Goal: Task Accomplishment & Management: Use online tool/utility

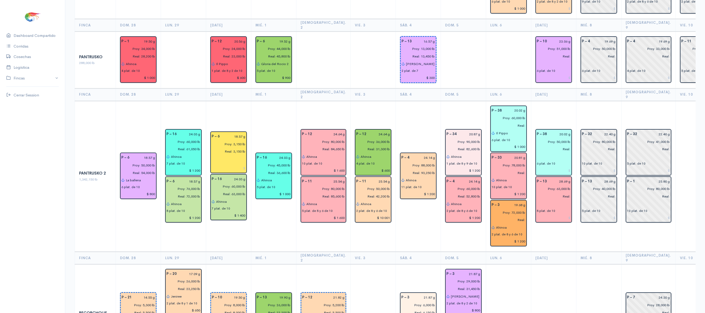
scroll to position [666, 0]
click at [576, 263] on td at bounding box center [598, 315] width 45 height 104
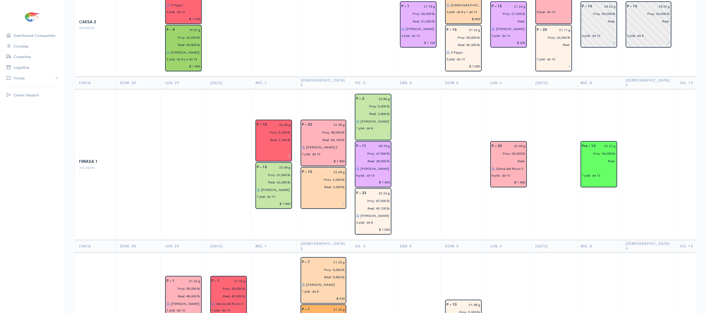
scroll to position [0, 0]
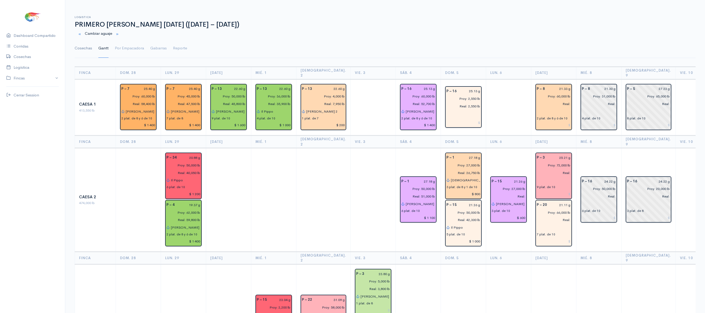
click at [85, 51] on link "Cosechas" at bounding box center [83, 48] width 17 height 19
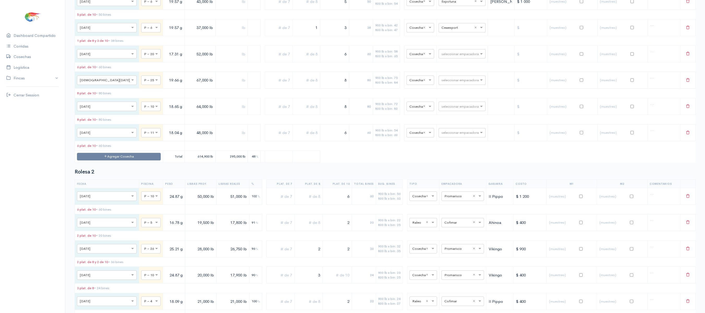
scroll to position [2859, 0]
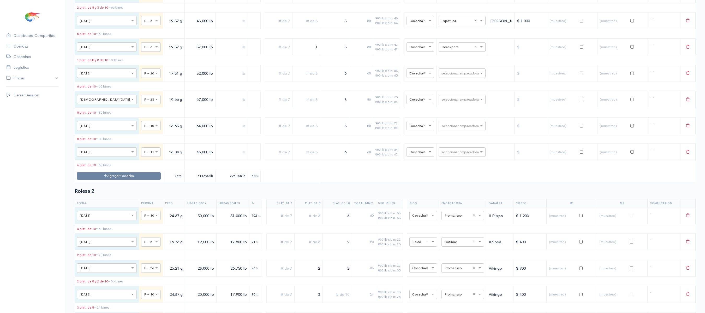
drag, startPoint x: 310, startPoint y: 161, endPoint x: 331, endPoint y: 159, distance: 21.5
click at [331, 55] on tr "× [DATE] × P – 6 19.57 g 37,000 lb 1 3 38 900 lb x bin: 42 800 lb x bin: 47 × C…" at bounding box center [385, 47] width 621 height 17
drag, startPoint x: 331, startPoint y: 159, endPoint x: 401, endPoint y: 151, distance: 70.3
click at [401, 55] on tr "× [DATE] × P – 6 19.57 g 37,000 lb 3 30 900 lb x bin: 42 800 lb x bin: 47 × Cos…" at bounding box center [385, 47] width 621 height 17
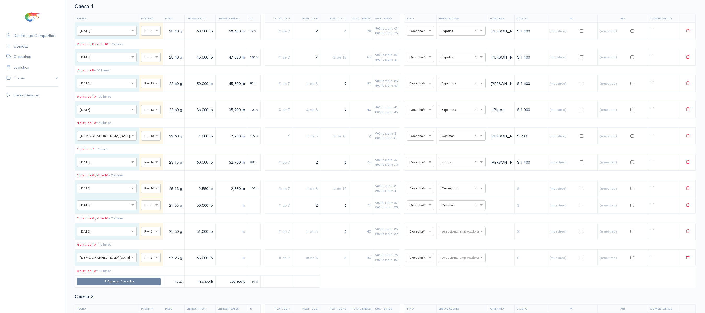
scroll to position [0, 0]
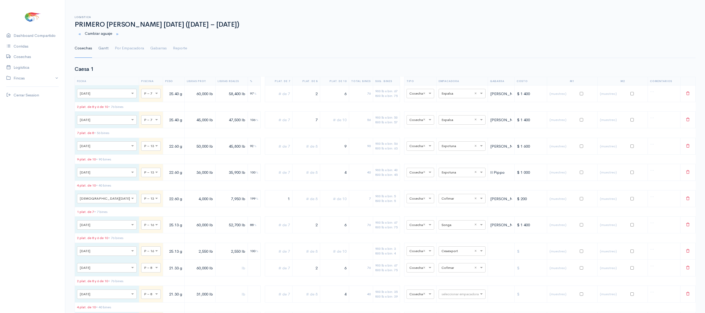
type input "4"
click at [102, 47] on link "Gantt" at bounding box center [103, 48] width 10 height 19
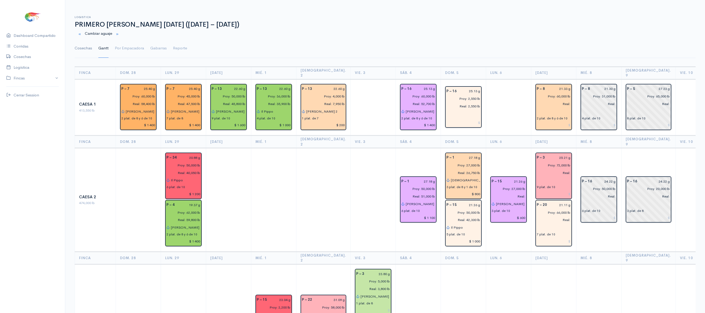
click at [76, 48] on link "Cosechas" at bounding box center [83, 48] width 17 height 19
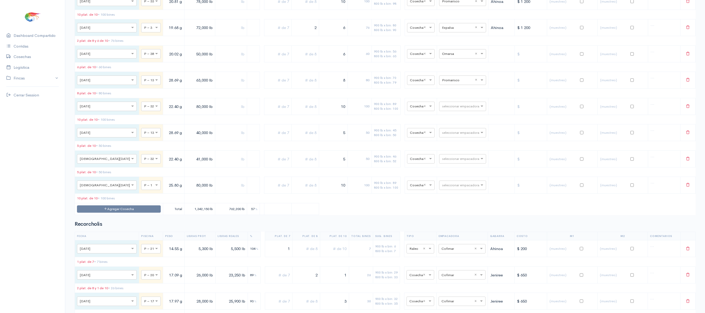
scroll to position [2132, 0]
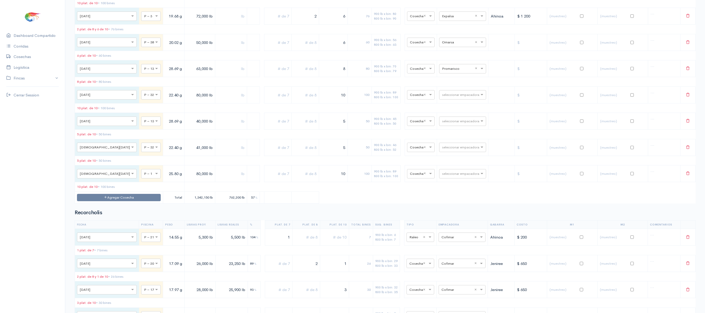
drag, startPoint x: 333, startPoint y: 123, endPoint x: 336, endPoint y: 122, distance: 3.2
click at [336, 48] on input "6" at bounding box center [333, 42] width 24 height 11
drag, startPoint x: 338, startPoint y: 128, endPoint x: 363, endPoint y: 128, distance: 25.1
click at [363, 51] on tr "× [DATE] × P – 38 20.02 g 50,000 lb 6 60 900 lb x bin: 56 800 lb x bin: 63 × Co…" at bounding box center [385, 42] width 621 height 17
type input "5"
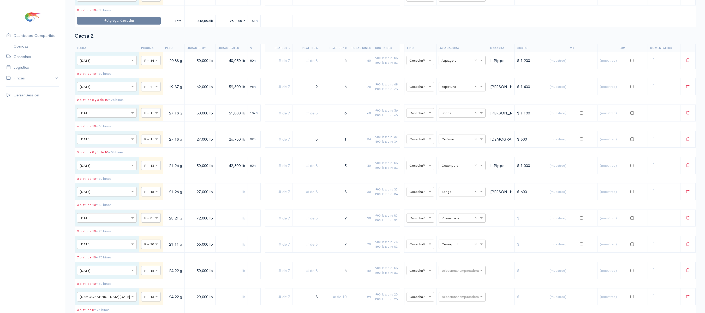
scroll to position [0, 0]
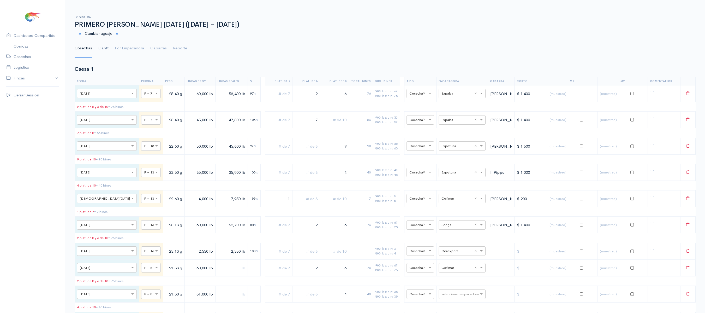
click at [103, 50] on link "Gantt" at bounding box center [103, 48] width 10 height 19
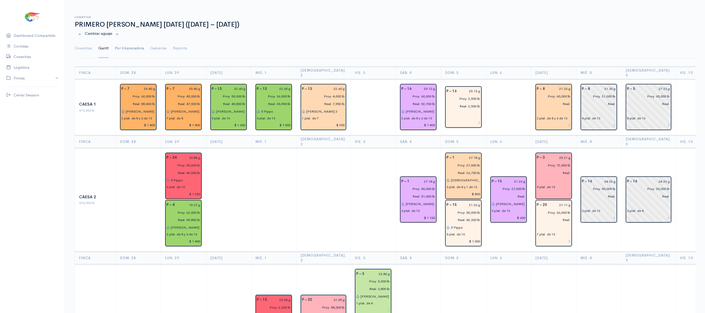
click at [129, 52] on link "Por Empacadora" at bounding box center [129, 48] width 29 height 19
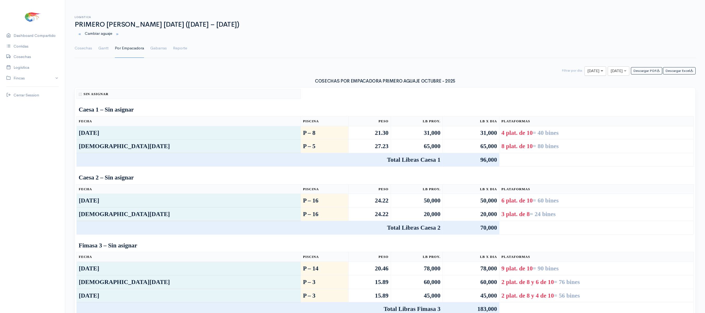
click at [599, 70] on span at bounding box center [602, 71] width 7 height 6
type input "7"
click at [611, 72] on input "text" at bounding box center [614, 71] width 7 height 7
type input "7"
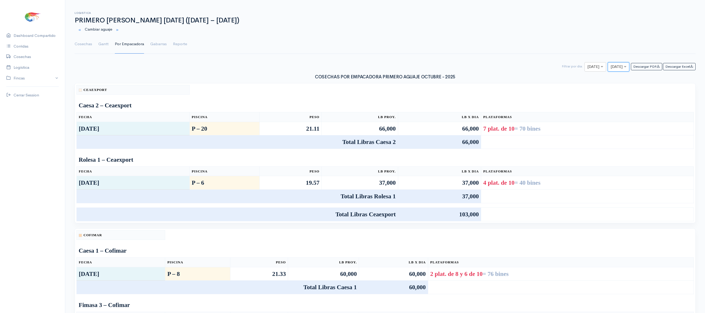
scroll to position [0, 0]
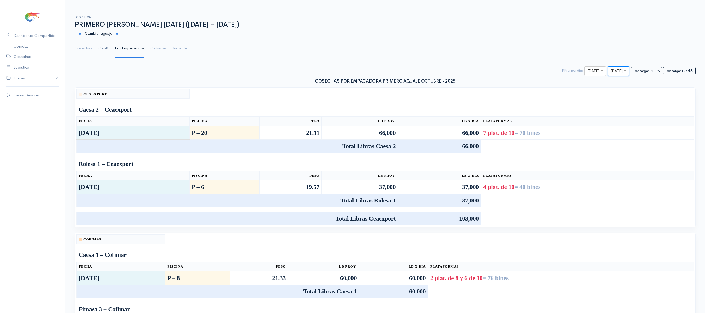
click at [103, 45] on link "Gantt" at bounding box center [103, 48] width 10 height 19
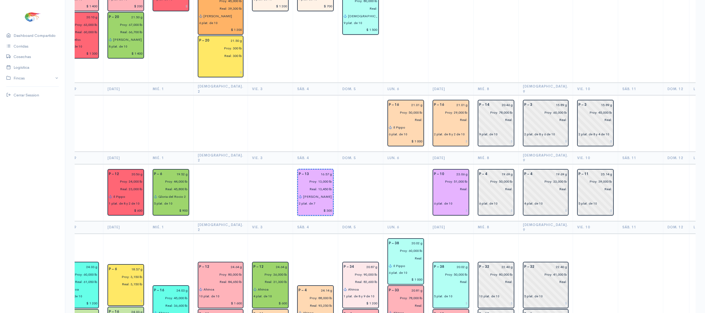
scroll to position [529, 0]
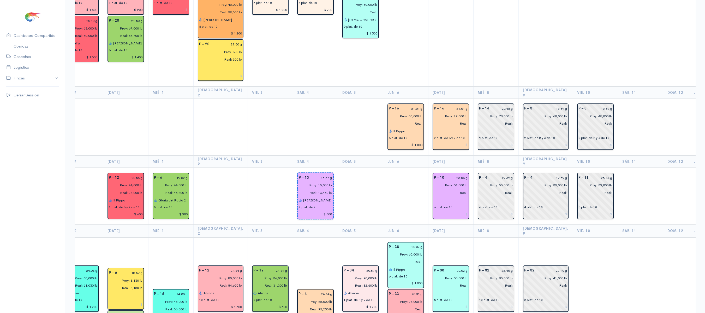
click at [392, 155] on th "Lun. 6" at bounding box center [405, 161] width 45 height 13
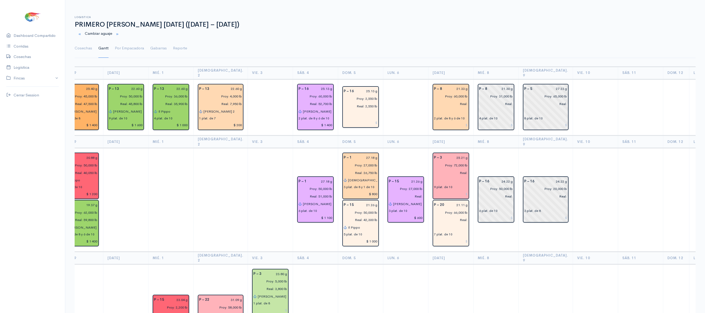
scroll to position [1, 0]
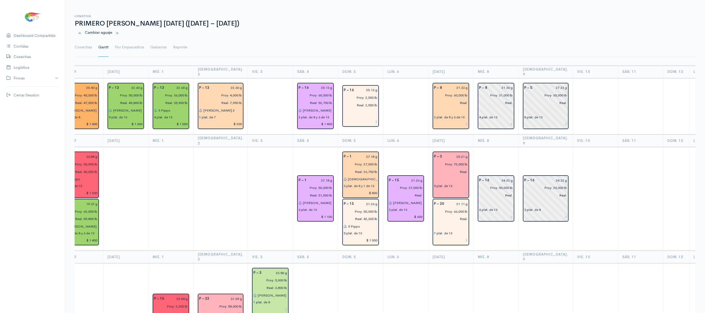
drag, startPoint x: 90, startPoint y: 55, endPoint x: 256, endPoint y: 32, distance: 167.1
click at [90, 55] on link "Cosechas" at bounding box center [83, 47] width 17 height 19
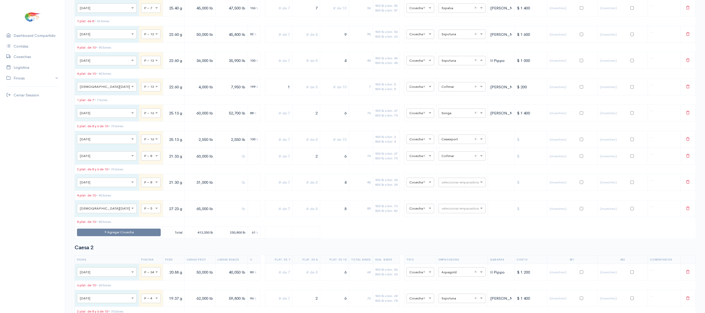
scroll to position [109, 0]
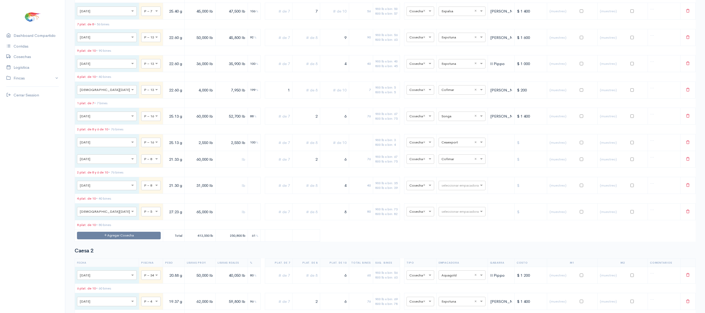
click at [449, 164] on div "seleccionar empacadora × Cofimar ×" at bounding box center [462, 158] width 47 height 9
type input "aq"
click at [454, 177] on div "Aquagen" at bounding box center [457, 178] width 47 height 10
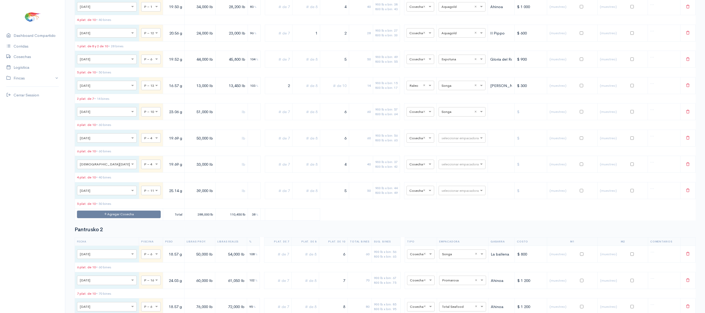
scroll to position [1510, 0]
click at [454, 117] on div "seleccionar empacadora × Songa ×" at bounding box center [462, 112] width 47 height 9
type input "cofi"
click at [448, 183] on span "Cofimar" at bounding box center [443, 184] width 14 height 5
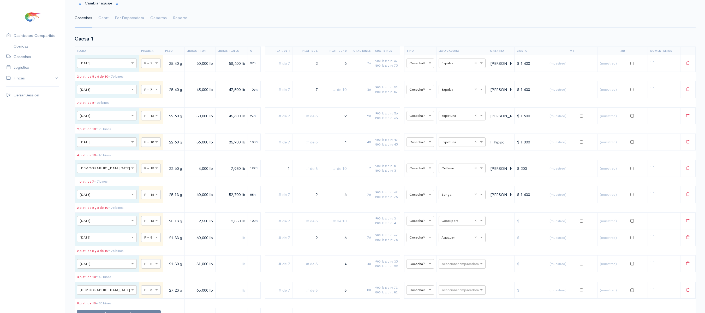
scroll to position [0, 0]
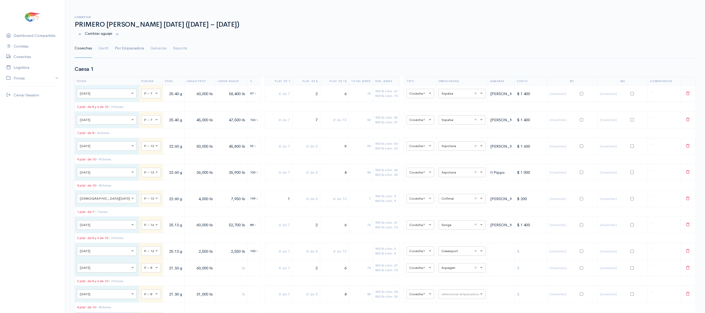
click at [100, 49] on link "Gantt" at bounding box center [103, 48] width 10 height 19
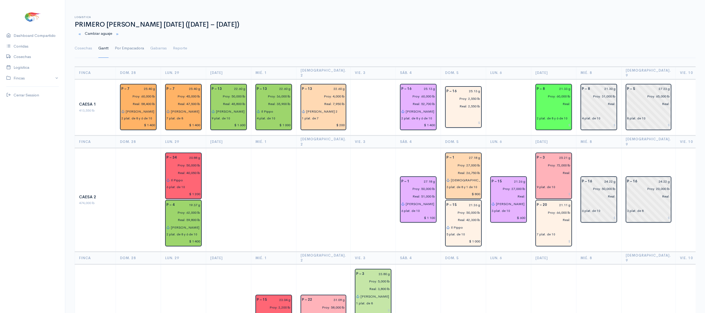
click at [132, 44] on link "Por Empacadora" at bounding box center [129, 48] width 29 height 19
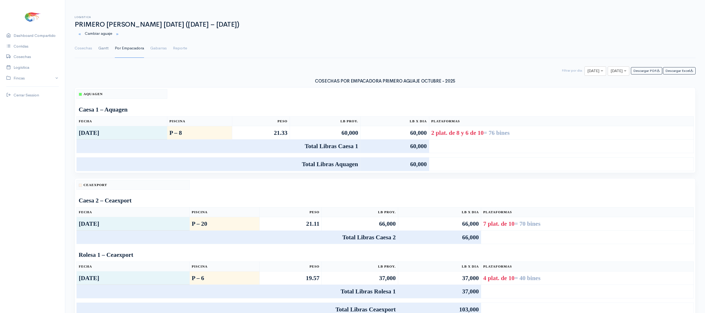
click at [105, 45] on link "Gantt" at bounding box center [103, 48] width 10 height 19
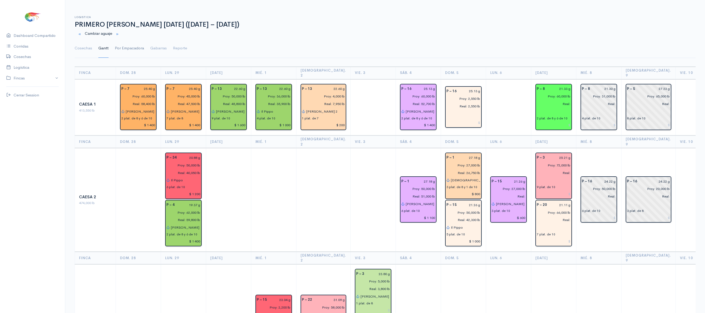
click at [123, 47] on link "Por Empacadora" at bounding box center [129, 48] width 29 height 19
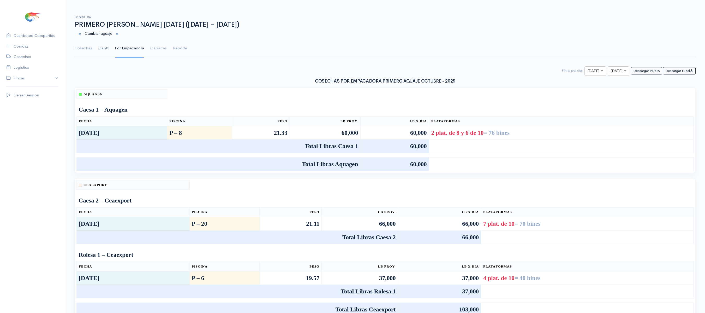
click at [98, 49] on link "Gantt" at bounding box center [103, 48] width 10 height 19
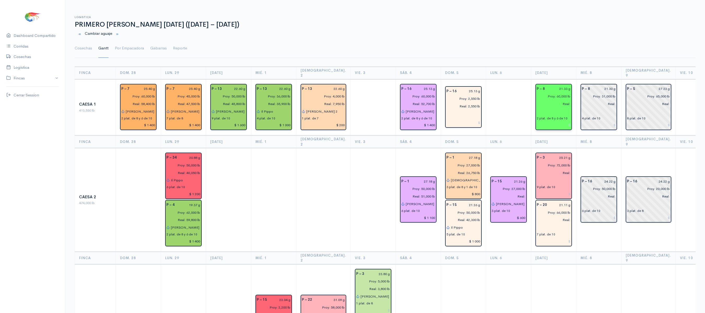
click at [537, 109] on input "text" at bounding box center [554, 112] width 34 height 8
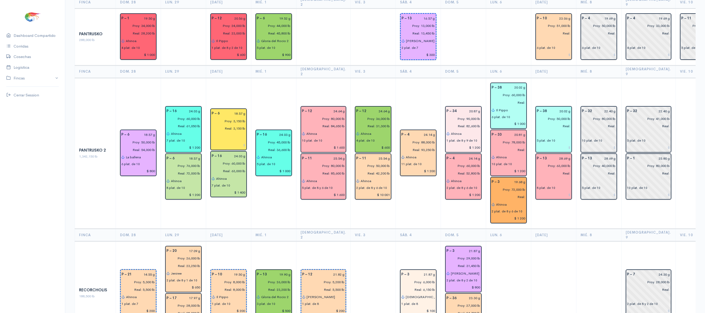
scroll to position [688, 0]
click at [541, 177] on input "text" at bounding box center [554, 181] width 34 height 8
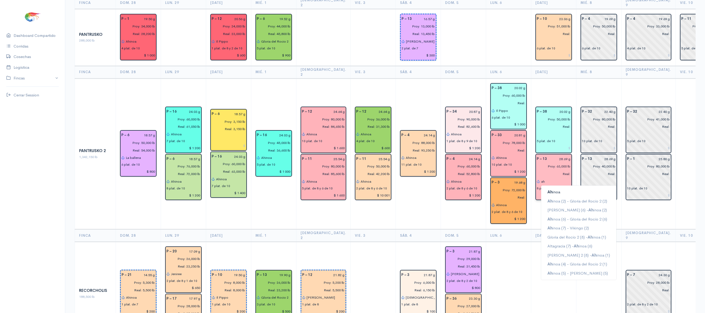
click at [544, 187] on button "Ah inoa" at bounding box center [578, 191] width 75 height 9
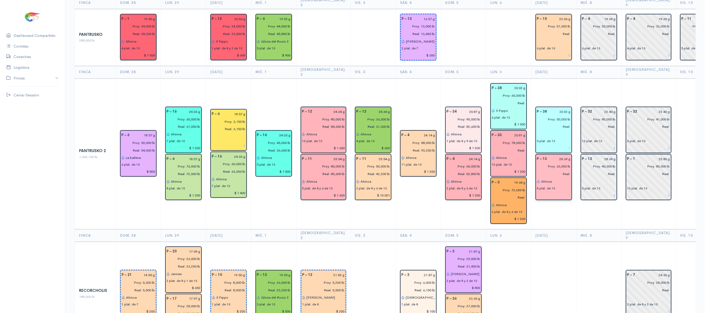
type input "Ahinoa"
click at [540, 130] on input "text" at bounding box center [554, 134] width 34 height 8
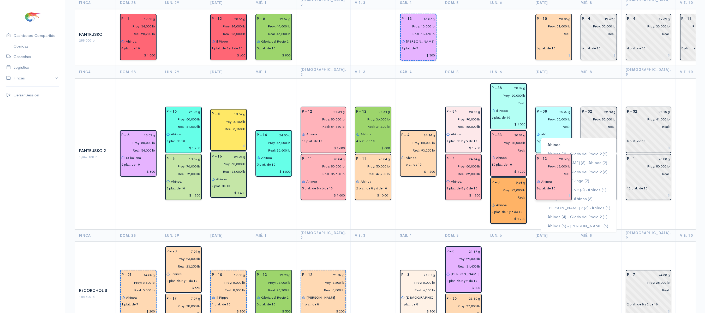
click at [548, 142] on span "Ahi" at bounding box center [551, 144] width 6 height 5
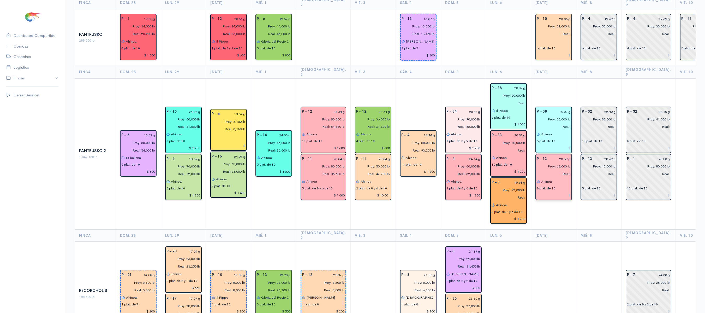
type input "Ahinoa"
click at [548, 170] on input "Real:" at bounding box center [552, 174] width 37 height 8
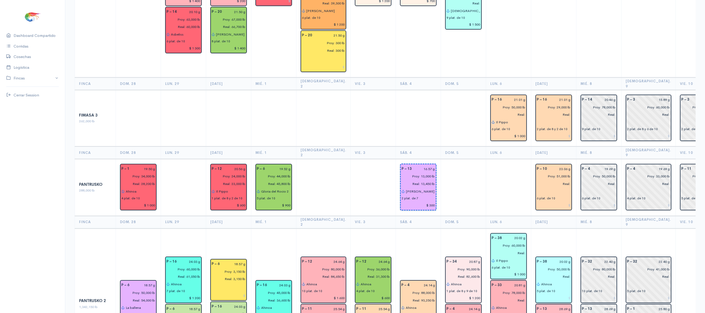
scroll to position [538, 0]
click at [538, 188] on input "text" at bounding box center [554, 192] width 34 height 8
type input "r"
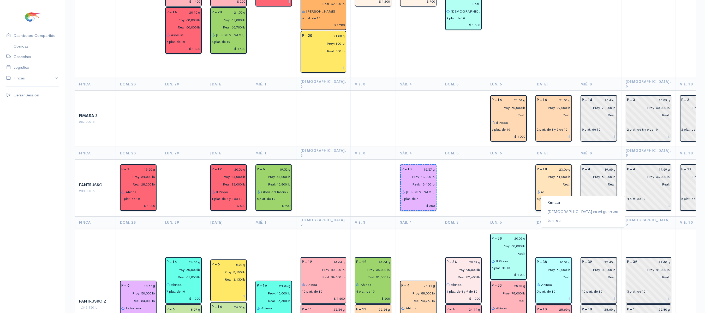
click at [549, 200] on ngb-highlight "Re nata" at bounding box center [554, 202] width 13 height 5
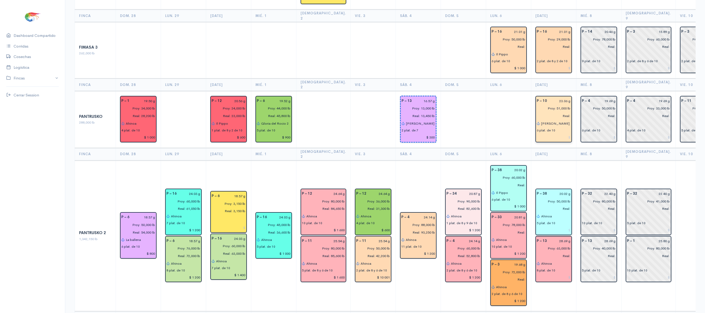
scroll to position [607, 0]
type input "R"
click at [551, 129] on button "Ren ata" at bounding box center [561, 133] width 41 height 9
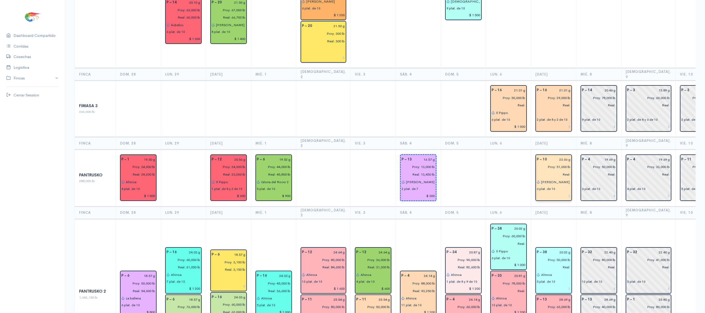
scroll to position [535, 0]
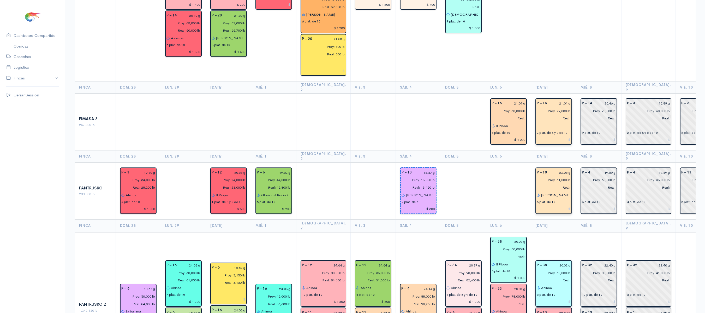
type input "[PERSON_NAME]"
click at [543, 122] on input "text" at bounding box center [554, 126] width 34 height 8
click at [548, 134] on ngb-highlight "Il Pippo" at bounding box center [554, 136] width 13 height 5
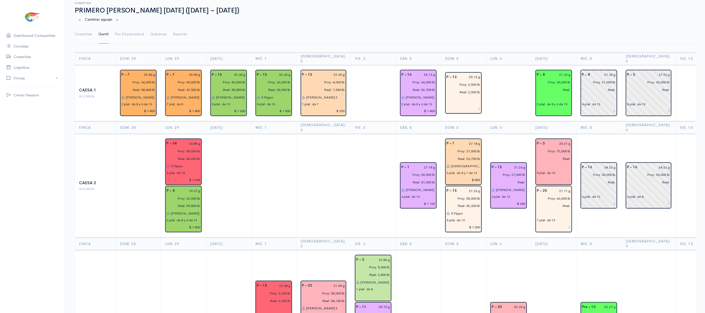
scroll to position [3, 0]
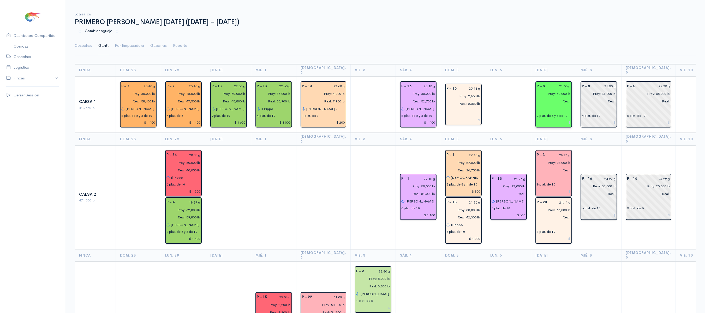
type input "Il Pippo"
click at [537, 106] on input "text" at bounding box center [554, 109] width 34 height 8
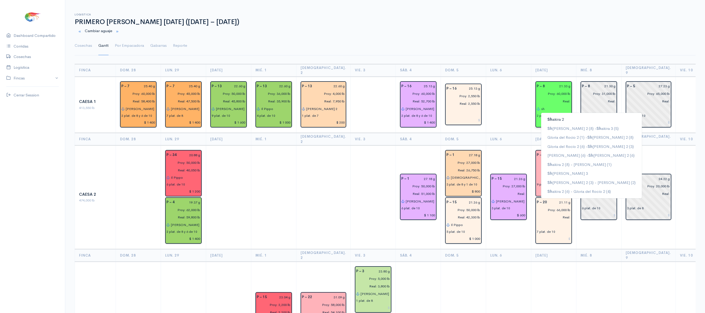
click at [545, 115] on button "[PERSON_NAME] 2" at bounding box center [591, 119] width 101 height 9
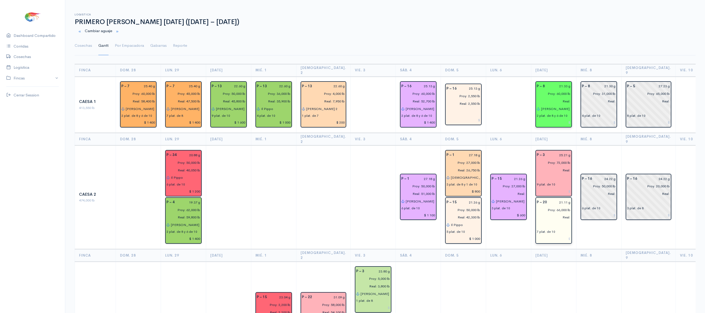
type input "[PERSON_NAME] 2"
click at [537, 221] on input "text" at bounding box center [554, 225] width 34 height 8
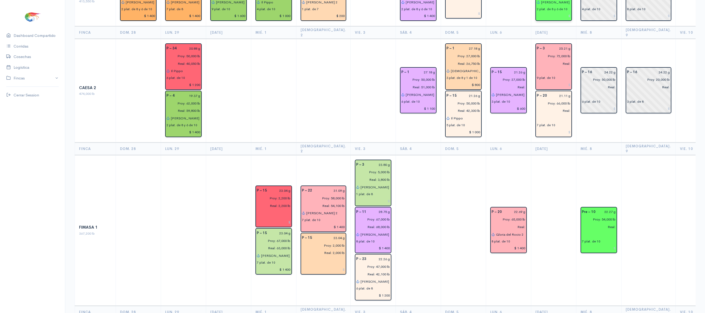
scroll to position [27, 0]
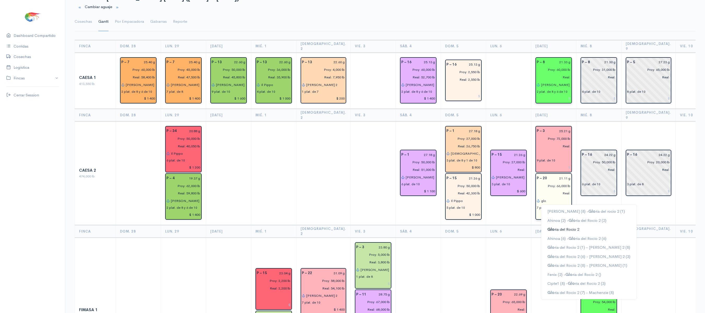
click at [558, 227] on ngb-highlight "Glo ria del Rocio 2" at bounding box center [564, 229] width 32 height 5
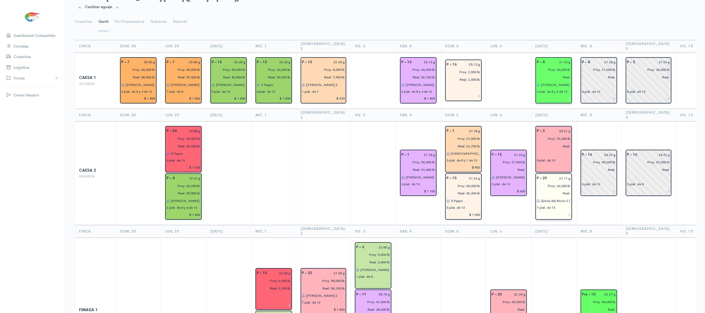
scroll to position [0, 0]
type input "Gloria del Rocio 2"
click at [466, 237] on td at bounding box center [463, 312] width 45 height 151
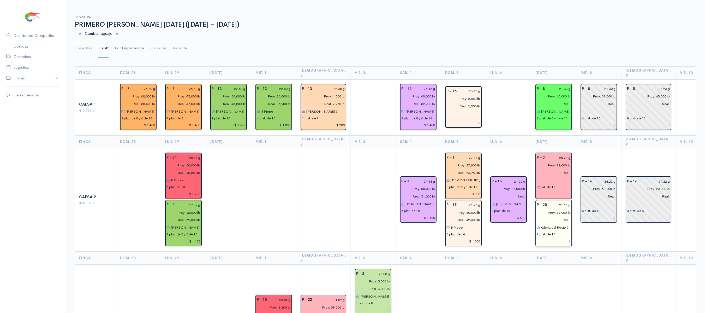
click at [132, 46] on link "Por Empacadora" at bounding box center [129, 48] width 29 height 19
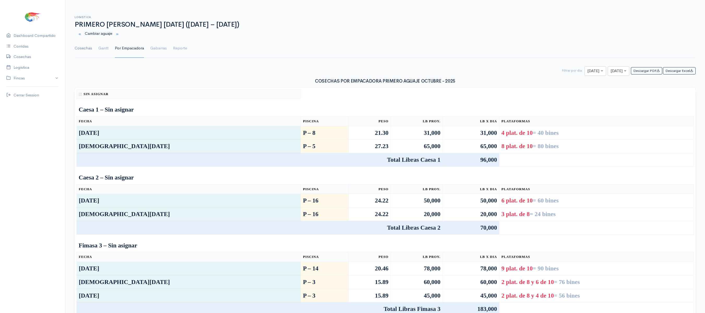
click at [85, 50] on link "Cosechas" at bounding box center [83, 48] width 17 height 19
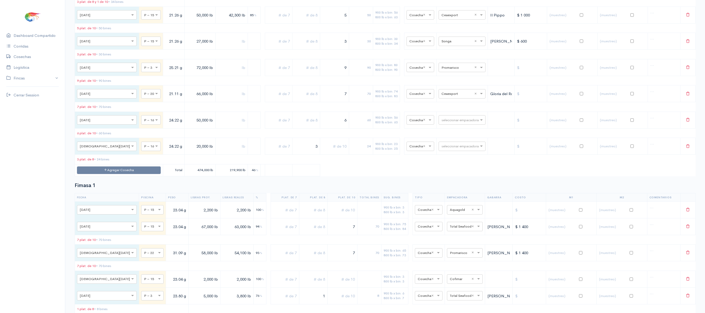
scroll to position [473, 0]
drag, startPoint x: 326, startPoint y: 89, endPoint x: 390, endPoint y: 74, distance: 66.5
click at [390, 74] on table "Fecha Piscina Peso Libras Proy. Libras Reales % Plat. de 7 Plat. de 8 Plat. de …" at bounding box center [385, 35] width 621 height 283
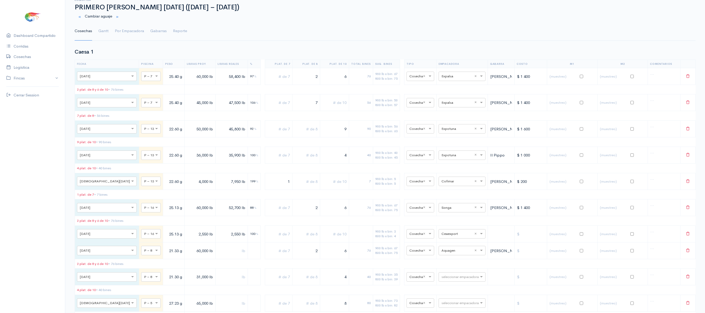
scroll to position [0, 0]
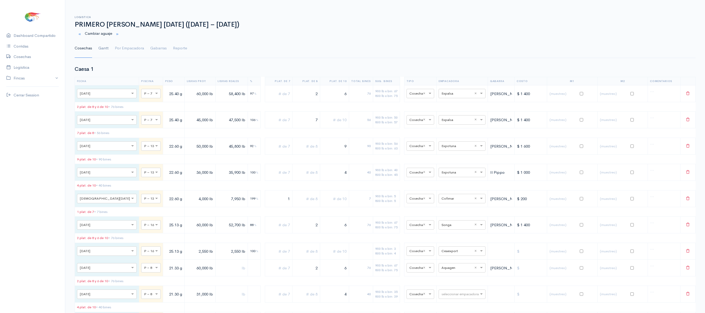
type input "8"
click at [101, 49] on link "Gantt" at bounding box center [103, 48] width 10 height 19
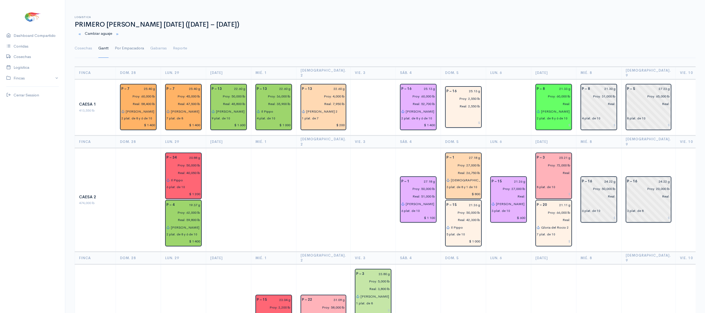
click at [134, 55] on link "Por Empacadora" at bounding box center [129, 48] width 29 height 19
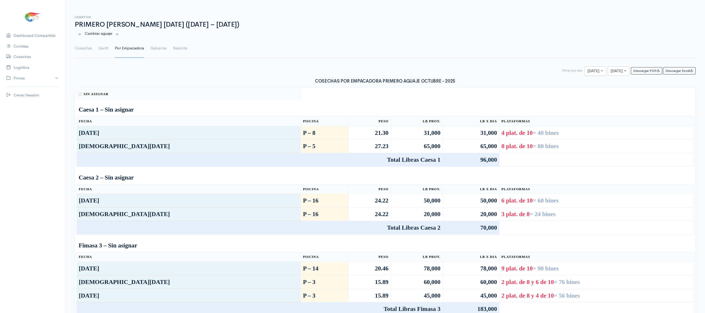
click at [587, 69] on input "text" at bounding box center [590, 71] width 7 height 7
type input "7"
click at [616, 74] on div at bounding box center [618, 71] width 21 height 7
type input "7"
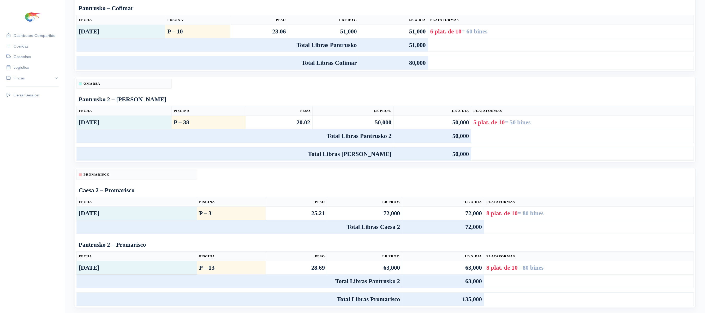
scroll to position [0, 0]
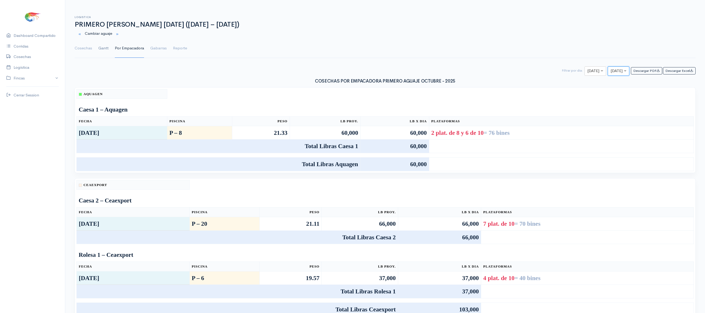
click at [101, 52] on link "Gantt" at bounding box center [103, 48] width 10 height 19
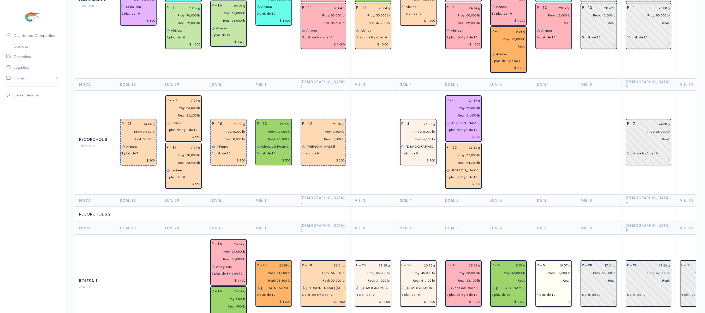
scroll to position [838, 0]
click at [537, 284] on input "text" at bounding box center [554, 288] width 34 height 8
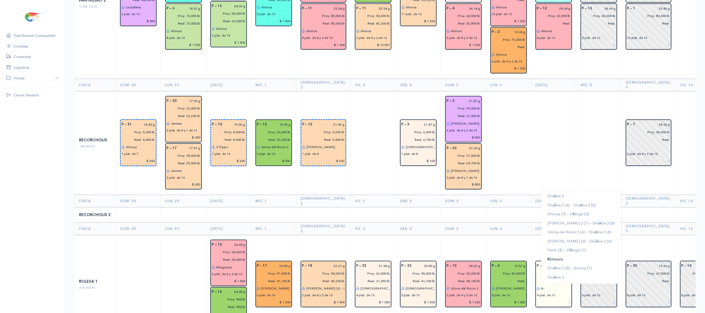
click at [557, 254] on button "Ki mberly" at bounding box center [581, 258] width 80 height 9
type input "[PERSON_NAME]"
click at [548, 129] on td at bounding box center [553, 143] width 45 height 104
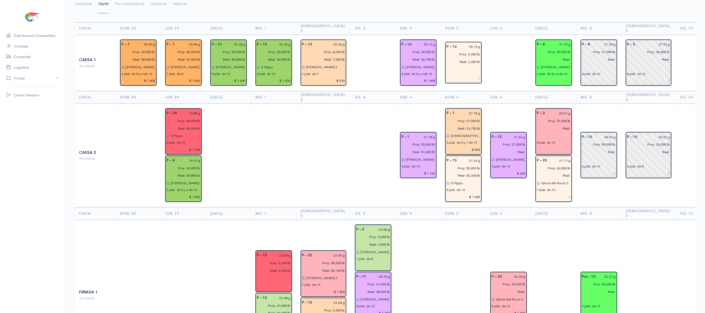
scroll to position [44, 0]
click at [537, 133] on input "text" at bounding box center [554, 137] width 34 height 8
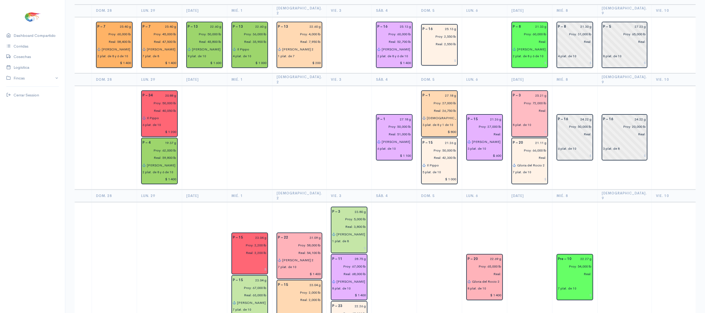
scroll to position [61, 0]
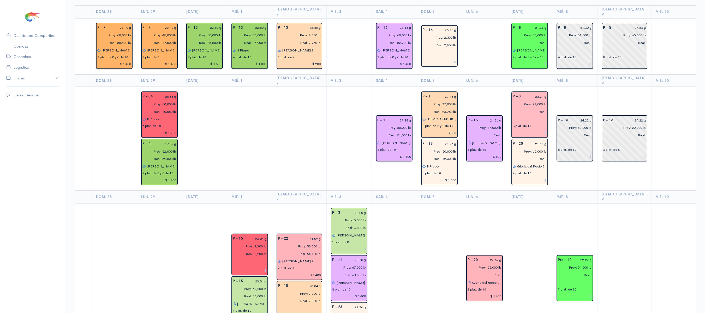
click at [513, 115] on input "text" at bounding box center [530, 119] width 34 height 8
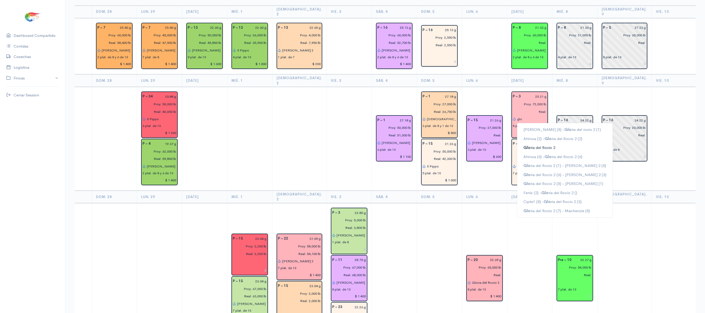
click at [527, 145] on ngb-highlight "Glo ria del Rocio 2" at bounding box center [540, 147] width 32 height 5
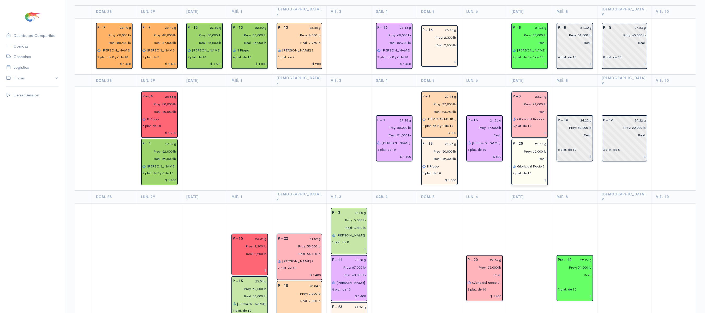
type input "Gloria del Rocio 2"
click at [535, 162] on input "Gloria del Rocio 2" at bounding box center [532, 166] width 30 height 8
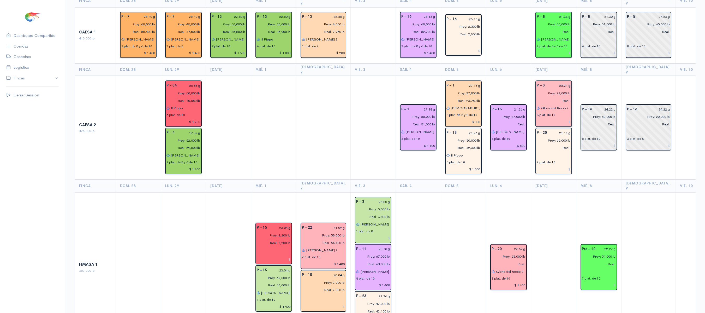
scroll to position [0, 0]
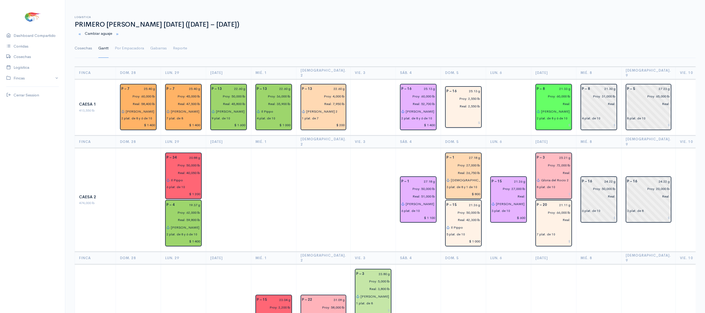
click at [81, 44] on link "Cosechas" at bounding box center [83, 48] width 17 height 19
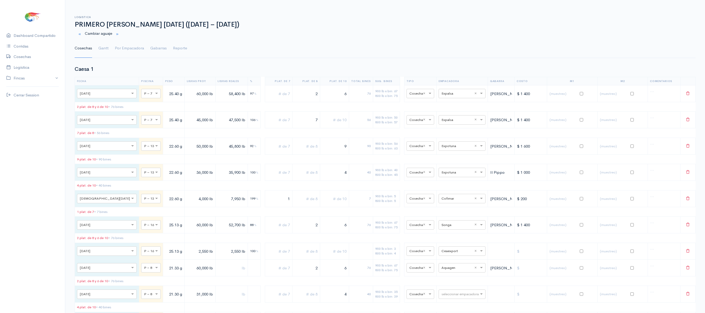
drag, startPoint x: 329, startPoint y: 94, endPoint x: 378, endPoint y: 98, distance: 49.2
click at [378, 98] on tr "× [DATE] × P – 7 25.40 g 60,000 lb 58,400 lb 97 % 2 6 76 900 lb x bin: 67 800 l…" at bounding box center [385, 93] width 621 height 17
drag, startPoint x: 335, startPoint y: 97, endPoint x: 347, endPoint y: 97, distance: 12.0
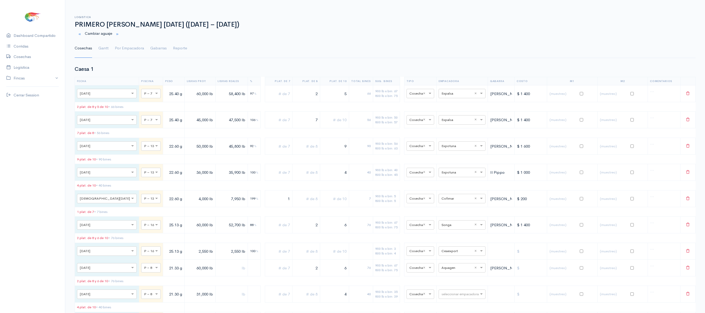
click at [347, 97] on tr "× [DATE] × P – 7 25.40 g 60,000 lb 58,400 lb 97 % 2 5 66 900 lb x bin: 67 800 l…" at bounding box center [385, 93] width 621 height 17
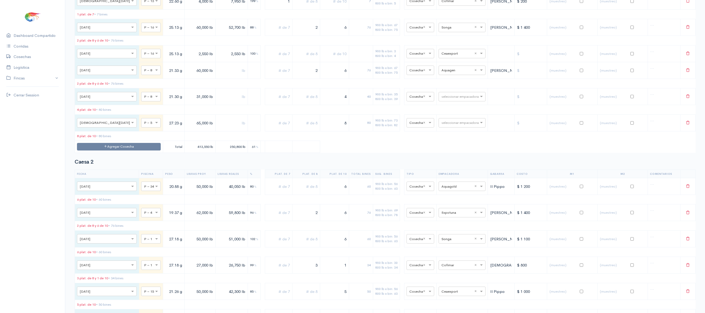
scroll to position [196, 0]
type input "6"
drag, startPoint x: 298, startPoint y: 81, endPoint x: 317, endPoint y: 83, distance: 19.9
click at [317, 80] on tr "× [DATE] × P – 8 21.33 g 60,000 lb 2 6 76 900 lb x bin: 67 800 lb x bin: 75 × C…" at bounding box center [385, 71] width 621 height 17
click at [269, 77] on input "text" at bounding box center [278, 71] width 23 height 11
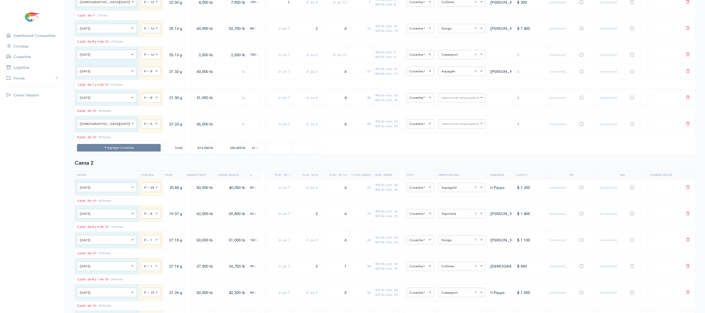
type input "1"
drag, startPoint x: 271, startPoint y: 84, endPoint x: 295, endPoint y: 81, distance: 24.6
click at [295, 80] on tr "× [DATE] × P – 8 21.33 g 60,000 lb 1 6 67 900 lb x bin: 67 800 lb x bin: 75 × C…" at bounding box center [385, 71] width 621 height 17
click at [295, 77] on input "text" at bounding box center [306, 71] width 23 height 11
type input "2"
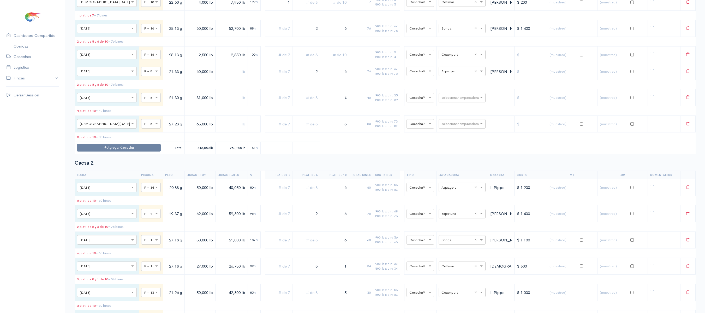
drag, startPoint x: 338, startPoint y: 81, endPoint x: 362, endPoint y: 80, distance: 24.6
click at [362, 80] on tr "× [DATE] × P – 8 21.33 g 60,000 lb 2 6 76 900 lb x bin: 67 800 lb x bin: 75 × C…" at bounding box center [385, 71] width 621 height 17
type input "5"
click at [305, 96] on table "Fecha Piscina Peso Libras Proy. Libras Reales % Plat. de 7 Plat. de 8 Plat. de …" at bounding box center [385, 16] width 621 height 273
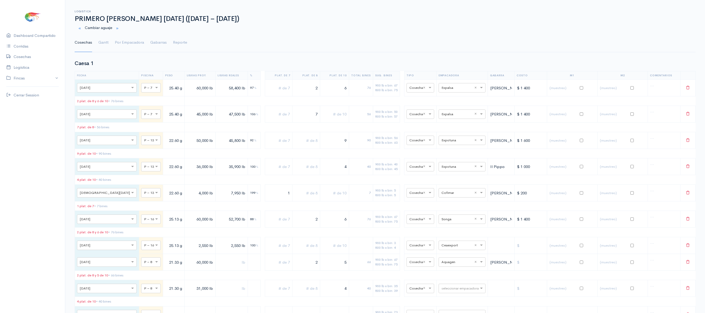
scroll to position [0, 0]
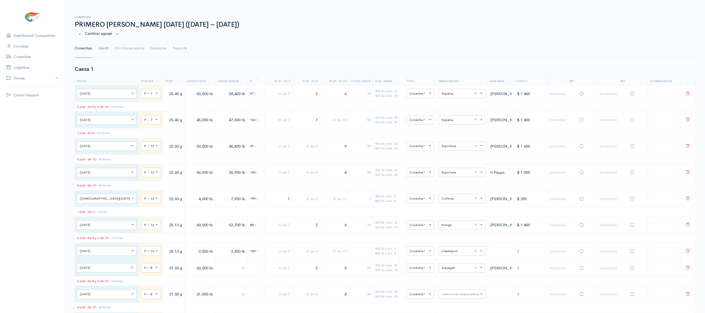
click at [102, 50] on link "Gantt" at bounding box center [103, 48] width 10 height 19
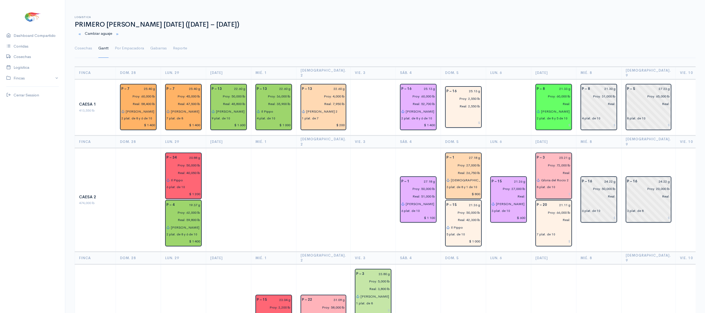
click at [560, 176] on input "Gloria del Rocio 2" at bounding box center [556, 180] width 30 height 8
click at [542, 223] on input "text" at bounding box center [554, 227] width 34 height 8
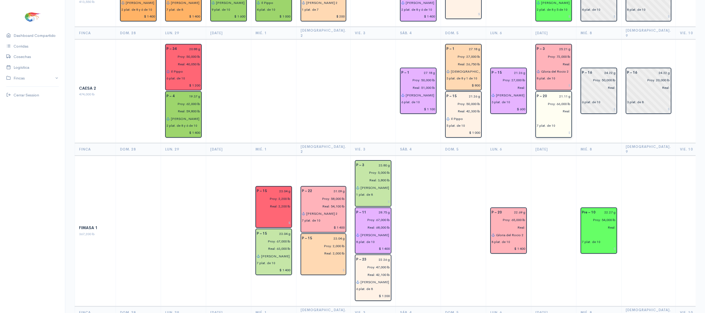
scroll to position [109, 0]
click at [572, 133] on button "Je hova es mi guerrero" at bounding box center [590, 137] width 98 height 9
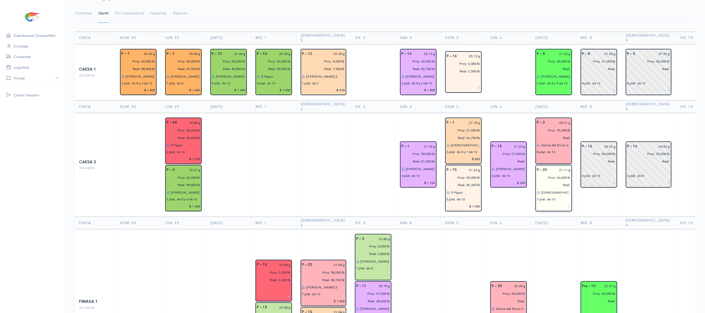
scroll to position [0, 0]
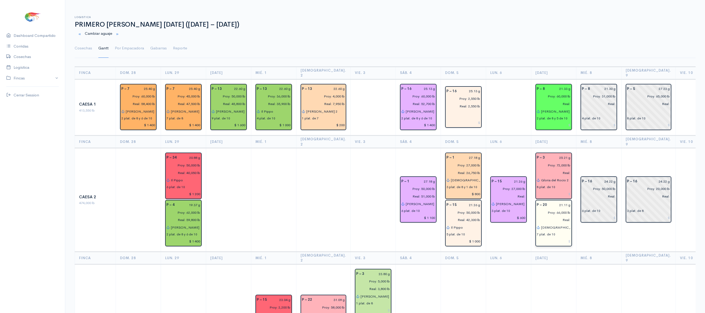
type input "[DEMOGRAPHIC_DATA] es mi guerrero"
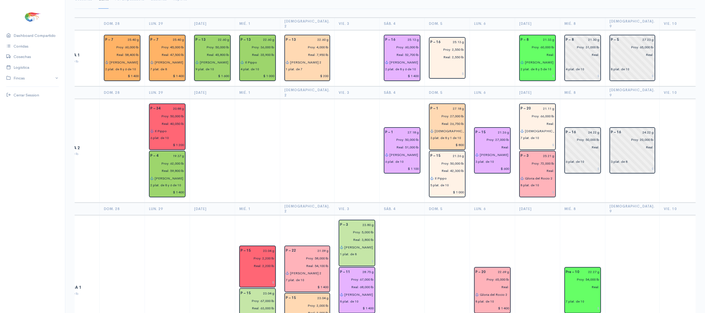
scroll to position [54, 0]
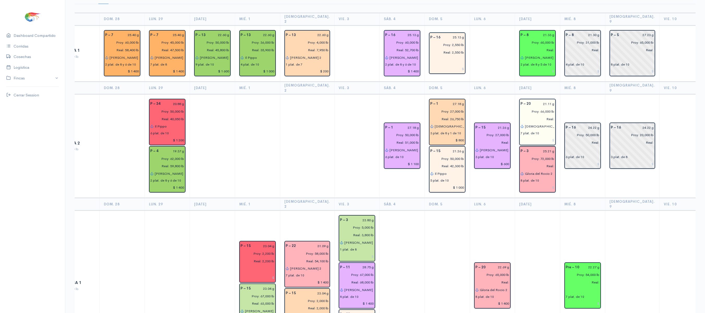
click at [525, 123] on input "[DEMOGRAPHIC_DATA] es mi guerrero" at bounding box center [540, 127] width 30 height 8
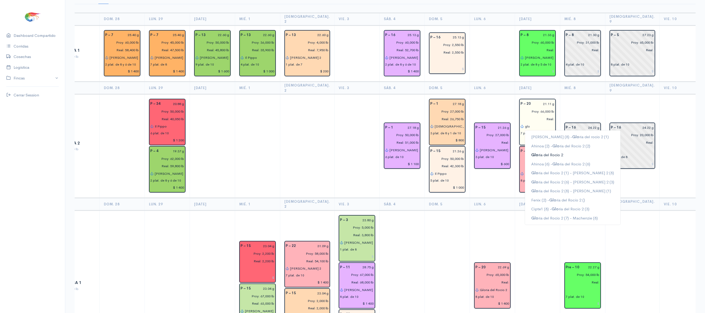
click at [552, 152] on ngb-highlight "Glo ria del Rocio 2" at bounding box center [547, 154] width 32 height 5
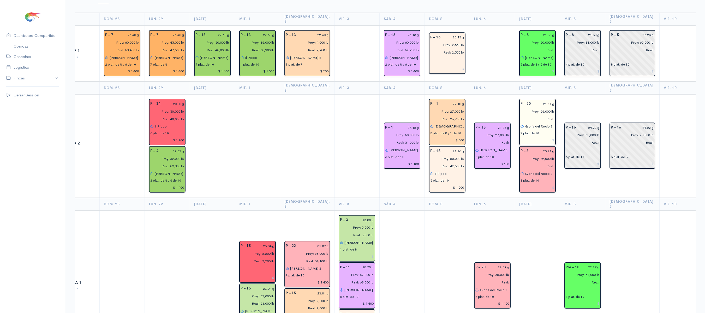
type input "Gloria del Rocio 2"
click at [548, 175] on td "P – 20 21.11 g Proy: 66,000 lb Real: Gloria del Rocio 2 7 plat. de 10 P – 3 25.…" at bounding box center [537, 146] width 45 height 104
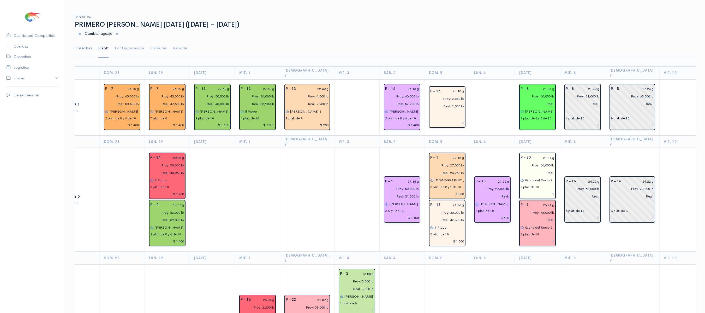
click at [82, 48] on link "Cosechas" at bounding box center [83, 48] width 17 height 19
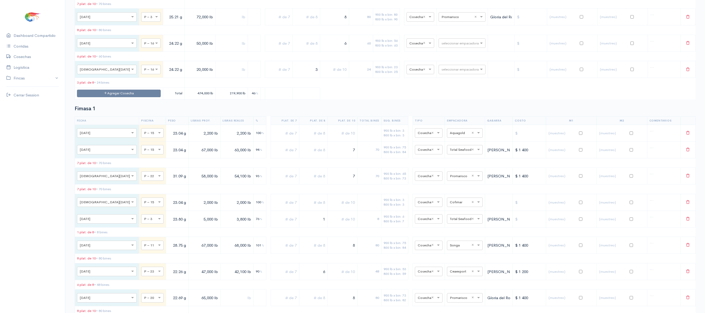
scroll to position [551, 0]
drag, startPoint x: 331, startPoint y: 37, endPoint x: 363, endPoint y: 44, distance: 32.6
click at [363, 25] on tr "× [DATE] × P – 3 25.21 g 72,000 lb 8 80 900 lb x bin: 80 800 lb x bin: 90 × Cos…" at bounding box center [385, 16] width 621 height 17
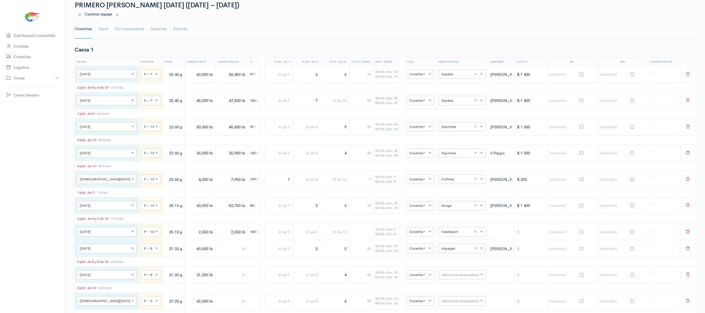
scroll to position [0, 0]
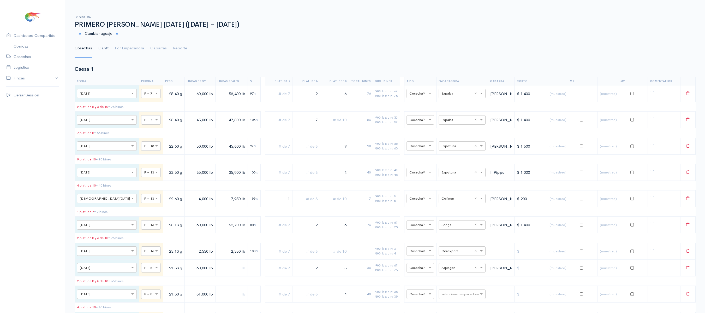
type input "9"
click at [106, 52] on link "Gantt" at bounding box center [103, 48] width 10 height 19
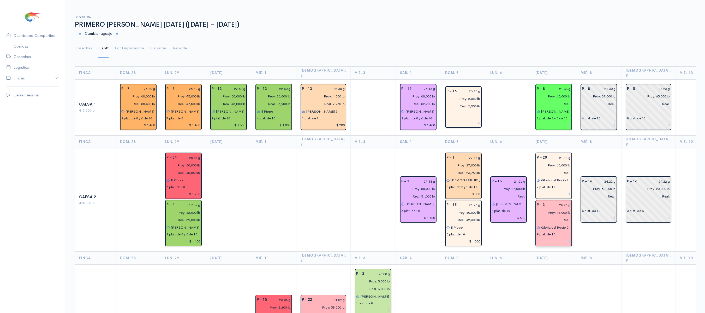
click at [559, 223] on input "Gloria del Rocio 2" at bounding box center [556, 227] width 30 height 8
click at [559, 233] on button "[DEMOGRAPHIC_DATA] s del gran poder" at bounding box center [608, 237] width 135 height 9
type input "[DEMOGRAPHIC_DATA] del gran poder"
click at [102, 10] on div "Logistica PRIMERO [PERSON_NAME] [DATE] ([GEOGRAPHIC_DATA][DATE] – [DATE]) Cambi…" at bounding box center [385, 33] width 621 height 49
click at [103, 18] on h6 "Logistica" at bounding box center [385, 17] width 621 height 3
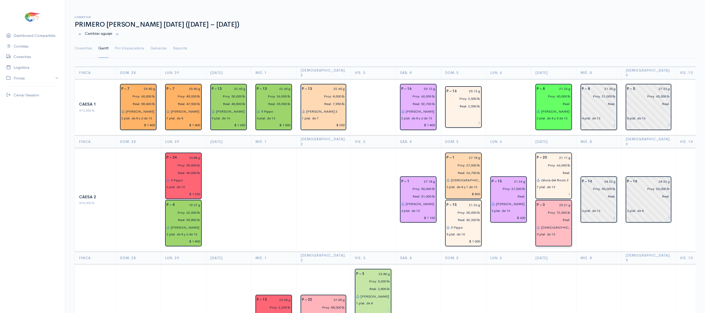
drag, startPoint x: 344, startPoint y: 133, endPoint x: 361, endPoint y: 137, distance: 17.1
click at [361, 137] on th "Vie. 3" at bounding box center [373, 141] width 45 height 13
click at [357, 159] on td at bounding box center [373, 200] width 45 height 104
drag, startPoint x: 376, startPoint y: 156, endPoint x: 346, endPoint y: 153, distance: 30.9
click at [351, 153] on td at bounding box center [373, 200] width 45 height 104
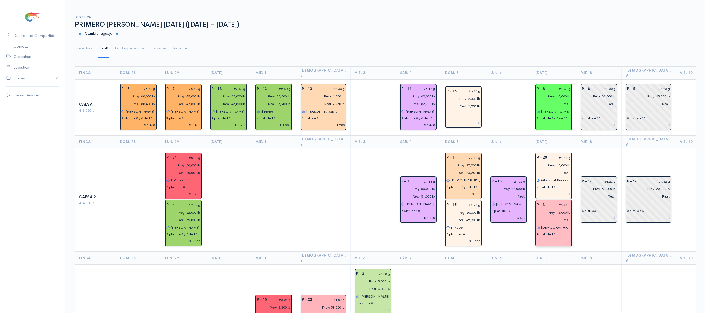
drag, startPoint x: 354, startPoint y: 135, endPoint x: 342, endPoint y: 135, distance: 12.0
click at [351, 135] on th "Vie. 3" at bounding box center [373, 141] width 45 height 13
click at [351, 148] on td at bounding box center [373, 200] width 45 height 104
click at [557, 237] on input at bounding box center [554, 241] width 34 height 8
type input "$ 1 500"
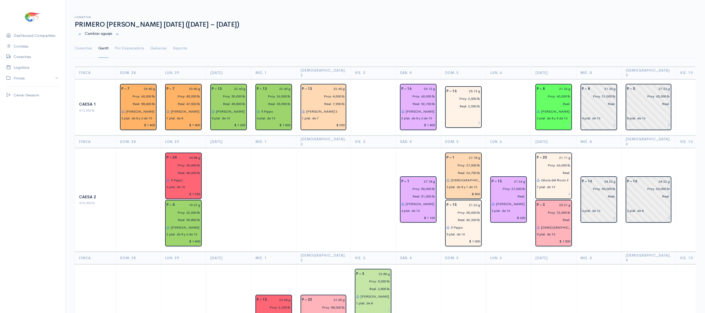
click at [592, 220] on td "P – 16 24.22 g Proy: 50,000 lb Real: 6 plat. de 10" at bounding box center [598, 200] width 45 height 104
click at [581, 153] on td "P – 16 24.22 g Proy: 50,000 lb Real: 6 plat. de 10" at bounding box center [598, 200] width 45 height 104
click at [86, 50] on link "Cosechas" at bounding box center [83, 48] width 17 height 19
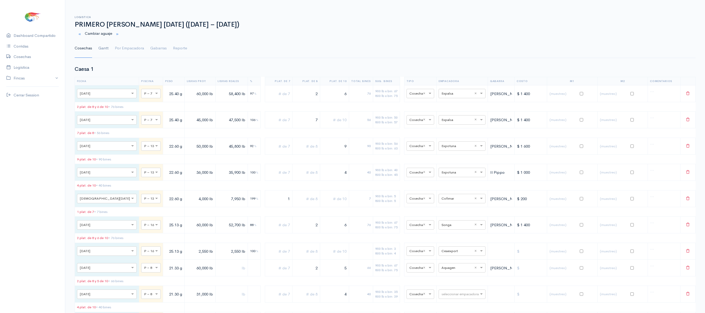
click at [102, 53] on link "Gantt" at bounding box center [103, 48] width 10 height 19
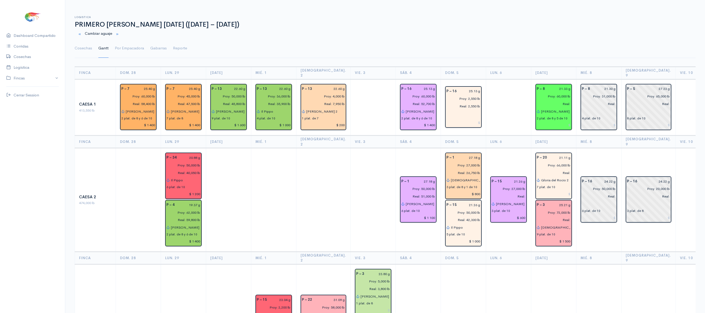
drag, startPoint x: 343, startPoint y: 165, endPoint x: 289, endPoint y: 161, distance: 54.4
click at [289, 161] on td at bounding box center [273, 200] width 45 height 104
click at [296, 183] on td at bounding box center [323, 200] width 54 height 104
click at [123, 53] on link "Por Empacadora" at bounding box center [129, 48] width 29 height 19
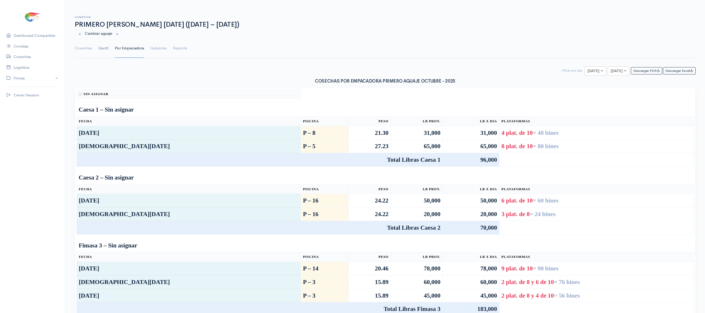
click at [107, 52] on link "Gantt" at bounding box center [103, 48] width 10 height 19
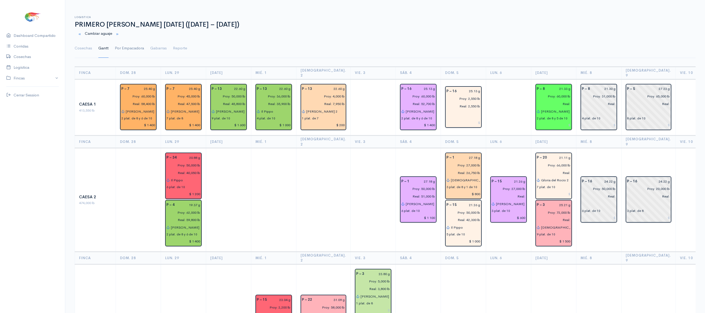
click at [121, 45] on link "Por Empacadora" at bounding box center [129, 48] width 29 height 19
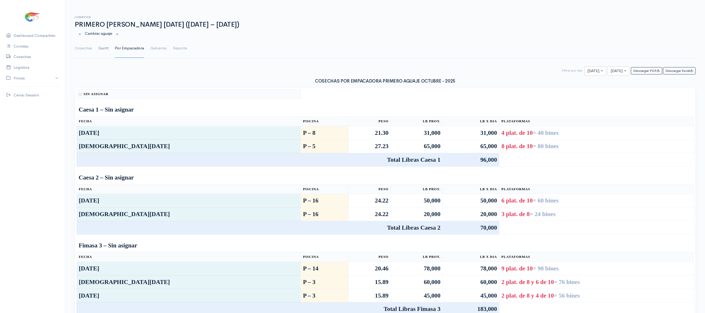
click at [105, 54] on link "Gantt" at bounding box center [103, 48] width 10 height 19
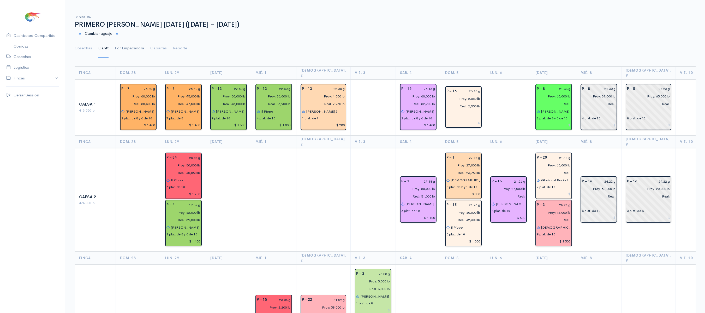
click at [136, 50] on link "Por Empacadora" at bounding box center [129, 48] width 29 height 19
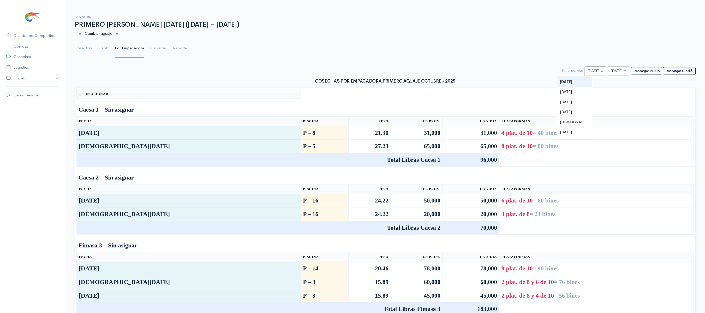
click at [585, 68] on div "× [DATE]" at bounding box center [596, 70] width 22 height 9
type input "7"
click at [611, 69] on input "text" at bounding box center [614, 71] width 7 height 7
type input "7"
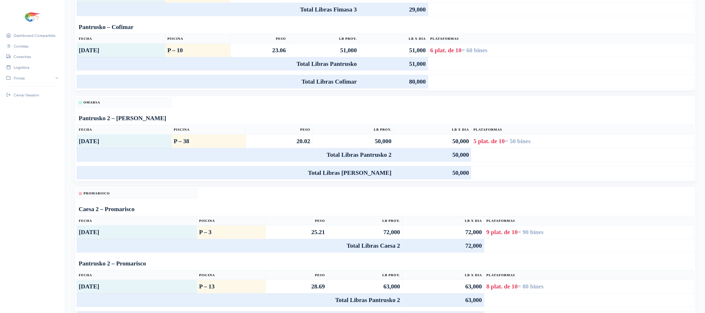
scroll to position [373, 0]
drag, startPoint x: 533, startPoint y: 138, endPoint x: 533, endPoint y: 102, distance: 35.5
click at [533, 102] on div "Aquagen Caesa 1 – Aquagen Fecha Piscina Peso Lb Proy. Lb x Dia Plataformas [DAT…" at bounding box center [385, 22] width 627 height 617
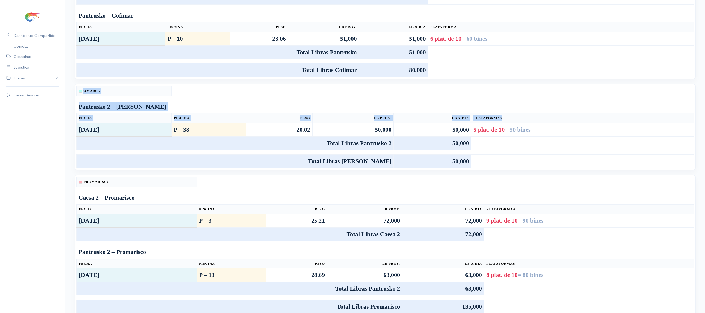
scroll to position [384, 0]
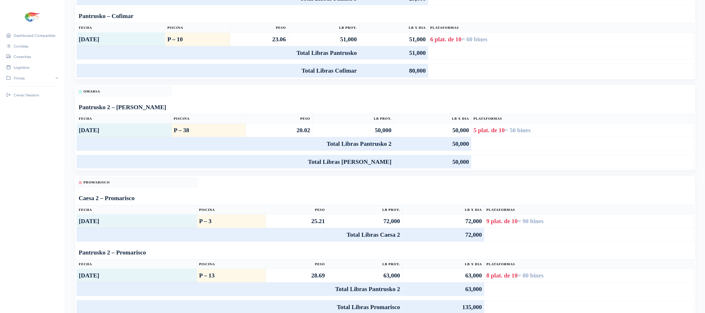
click at [530, 102] on table "[PERSON_NAME] 2 – [PERSON_NAME] Piscina Peso Lb Proy. Lb x Dia Plataformas [DAT…" at bounding box center [385, 127] width 618 height 82
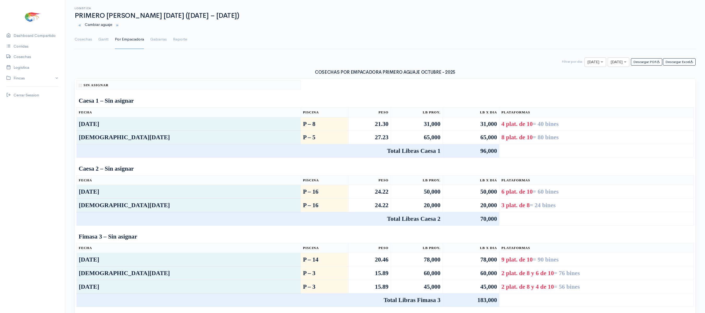
scroll to position [0, 0]
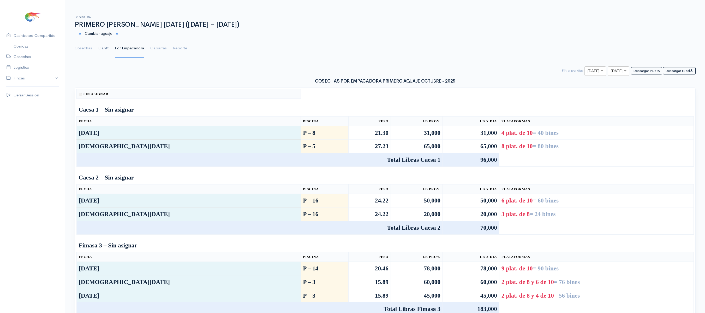
click at [102, 51] on link "Gantt" at bounding box center [103, 48] width 10 height 19
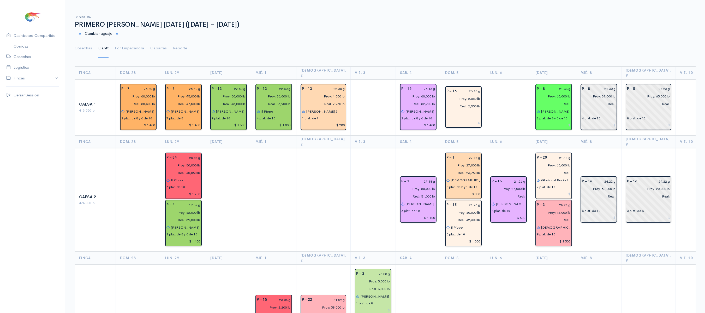
click at [292, 180] on td at bounding box center [273, 200] width 45 height 104
click at [557, 121] on input at bounding box center [554, 125] width 34 height 8
type input "$ 1 400"
click at [556, 190] on input at bounding box center [554, 194] width 34 height 8
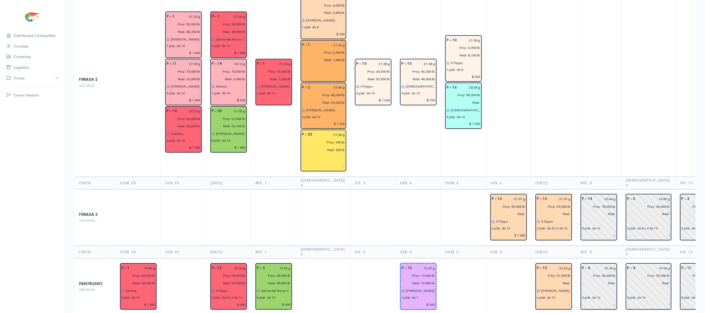
scroll to position [443, 0]
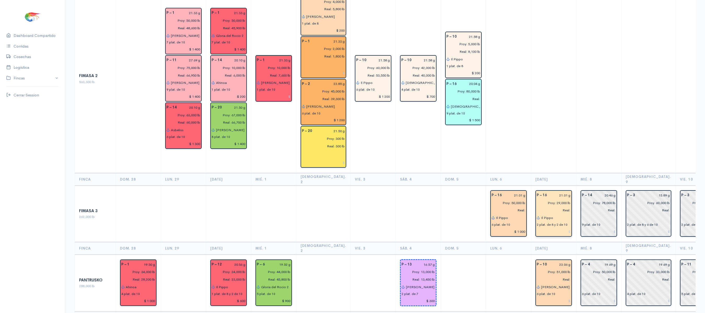
type input "$ 1 400"
click at [552, 228] on input at bounding box center [554, 232] width 34 height 8
type input "$ 1 000"
click at [554, 297] on input at bounding box center [554, 301] width 34 height 8
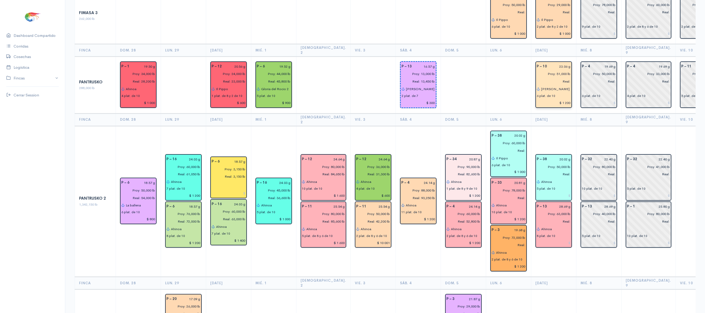
scroll to position [639, 0]
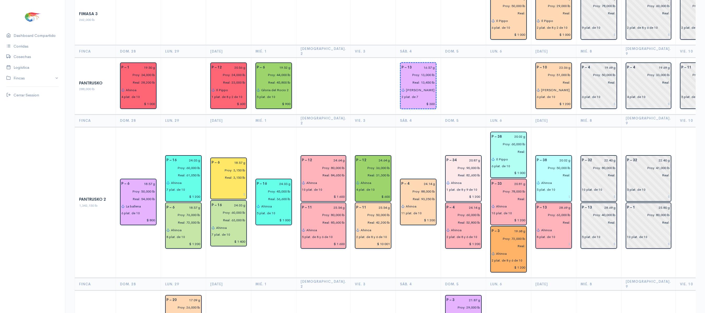
type input "$ 1 200"
click at [552, 193] on input at bounding box center [554, 197] width 34 height 8
type input "$ 1 000"
click at [552, 240] on input at bounding box center [554, 244] width 34 height 8
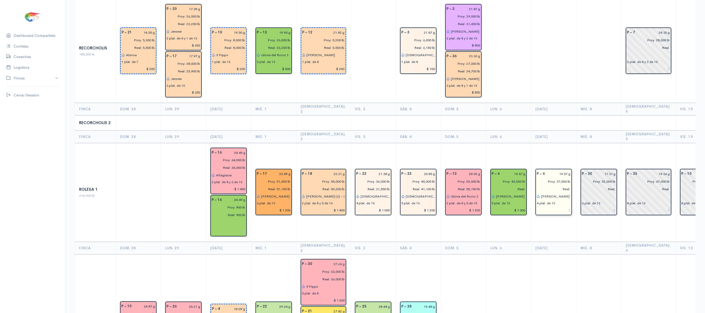
type input "$ 1 200"
click at [557, 206] on input at bounding box center [554, 210] width 34 height 8
type input "$ 1 000"
click at [555, 143] on td "P – 6 19.57 g Proy: 37,000 lb Real: [PERSON_NAME] 4 plat. de 10 $ 1 000" at bounding box center [553, 192] width 45 height 99
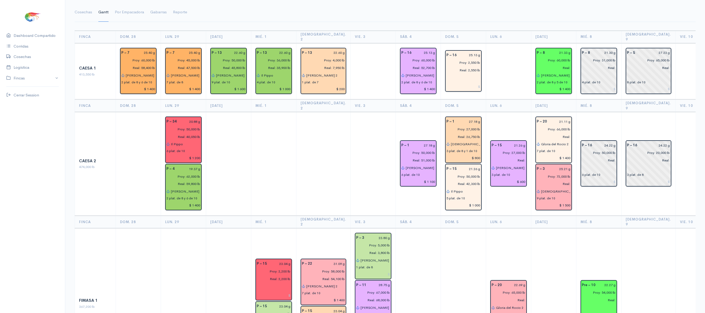
scroll to position [0, 0]
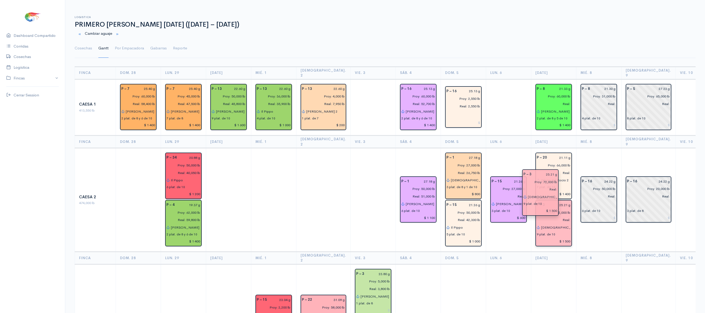
drag, startPoint x: 547, startPoint y: 216, endPoint x: 547, endPoint y: 166, distance: 49.6
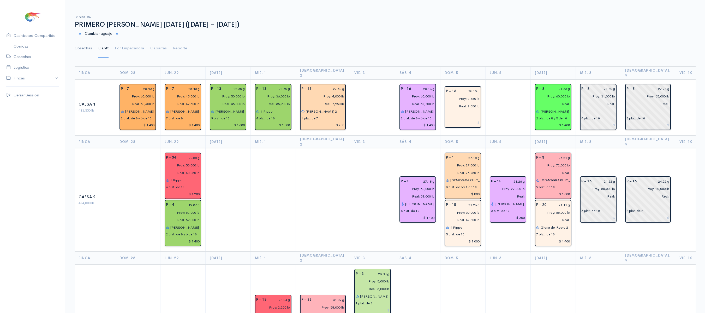
click at [81, 47] on link "Cosechas" at bounding box center [83, 48] width 17 height 19
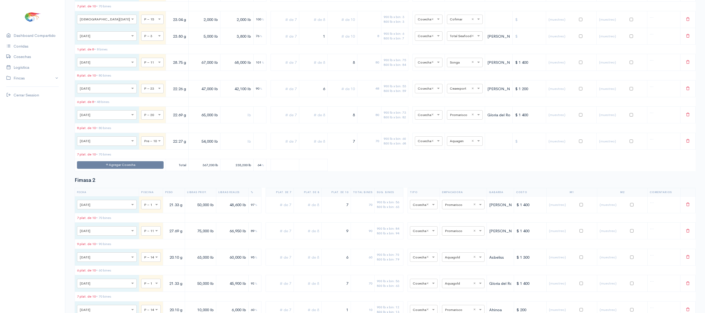
scroll to position [731, 0]
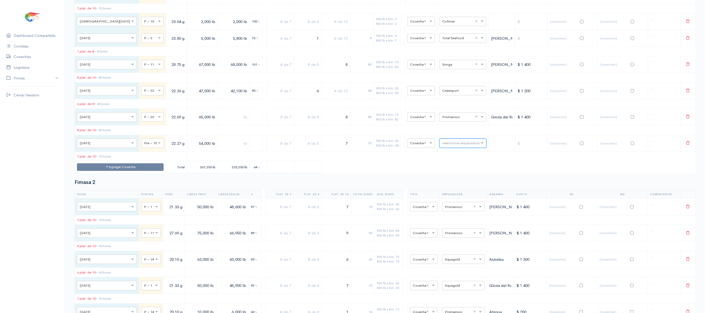
click at [464, 173] on table "Fecha Piscina Peso Libras Proy. Libras Reales % Plat. de 7 Plat. de 8 Plat. de …" at bounding box center [385, 55] width 621 height 238
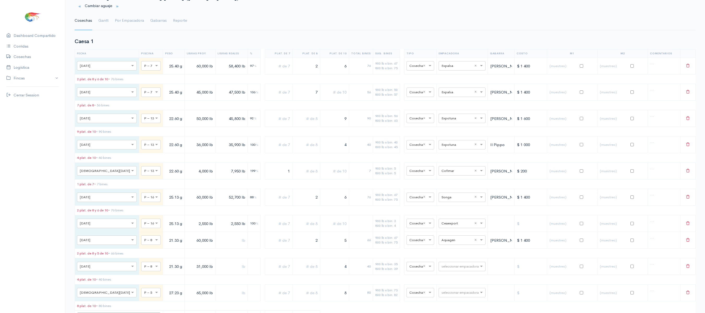
scroll to position [0, 0]
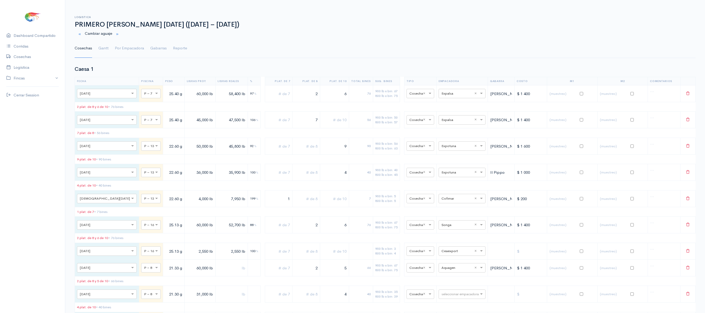
click at [110, 48] on ul "Cosechas Gantt Por Empacadora Gabarras Reporte" at bounding box center [385, 48] width 621 height 19
click at [101, 53] on link "Gantt" at bounding box center [103, 48] width 10 height 19
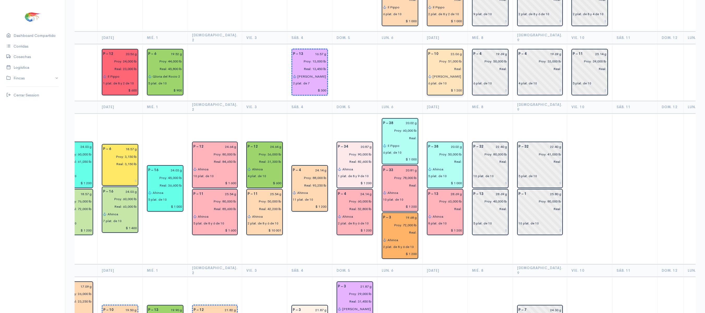
scroll to position [654, 0]
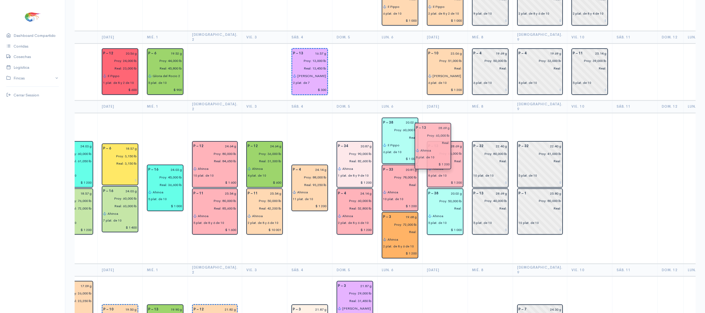
drag, startPoint x: 424, startPoint y: 169, endPoint x: 423, endPoint y: 110, distance: 59.0
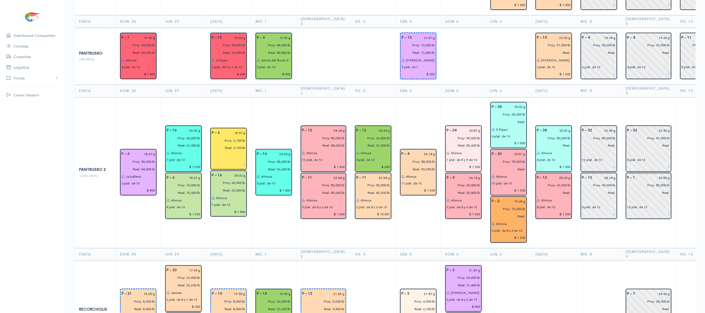
scroll to position [669, 0]
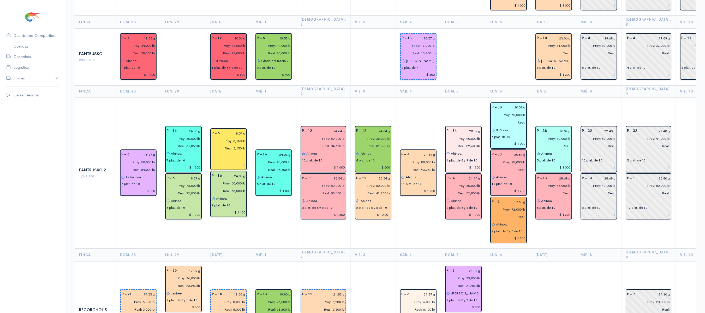
click at [507, 140] on input "$ 1 000" at bounding box center [509, 144] width 34 height 8
click at [508, 140] on input "$ 1 000" at bounding box center [509, 144] width 34 height 8
type input "$ 800"
click at [553, 163] on input "$ 1 000" at bounding box center [554, 167] width 34 height 8
type input "$ 800"
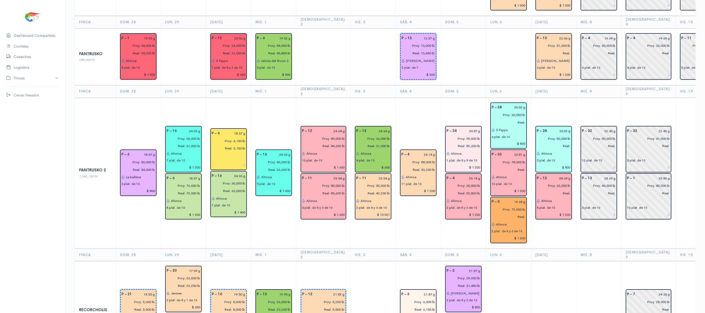
click at [553, 98] on td "P – 38 20.02 g Proy: 50,000 lb Real: [PERSON_NAME] 5 plat. de 10 $ 800 P – 13 2…" at bounding box center [553, 173] width 45 height 151
click at [547, 150] on input "Ahinoa" at bounding box center [556, 154] width 30 height 8
click at [548, 161] on ngb-highlight "Jeh ova es mi guerrero" at bounding box center [587, 163] width 78 height 5
type input "[DEMOGRAPHIC_DATA] es mi guerrero"
click at [548, 98] on td "P – 38 20.02 g Proy: 50,000 lb Real: [DEMOGRAPHIC_DATA] es mi guerrero 5 plat. …" at bounding box center [553, 173] width 45 height 151
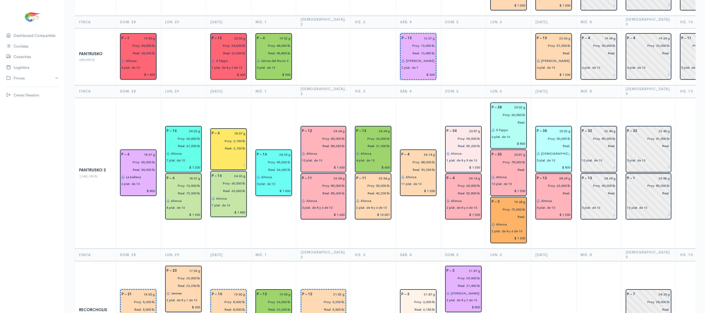
click at [281, 187] on input "$ 1 000" at bounding box center [274, 191] width 34 height 8
type input "$ 800"
click at [194, 163] on input "$ 1 200" at bounding box center [184, 167] width 34 height 8
type input "$ 1 000"
click at [403, 206] on td "P – 4 24.14 g Proy: 88,000 lb Real: 93,250 lb Ahinoa 11 plat. de 10 $ 1 200" at bounding box center [418, 173] width 45 height 151
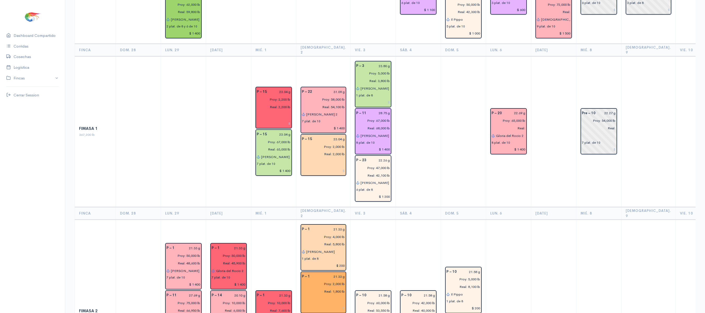
scroll to position [0, 0]
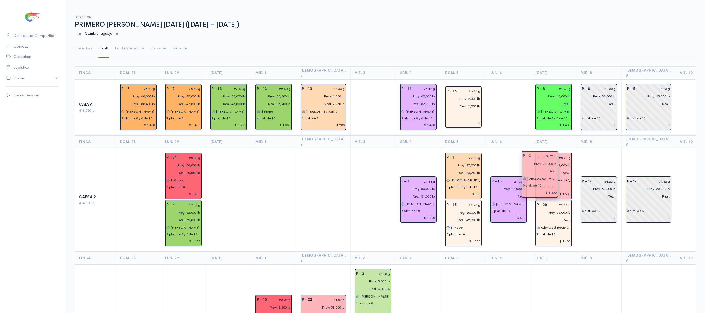
drag, startPoint x: 539, startPoint y: 213, endPoint x: 537, endPoint y: 159, distance: 54.8
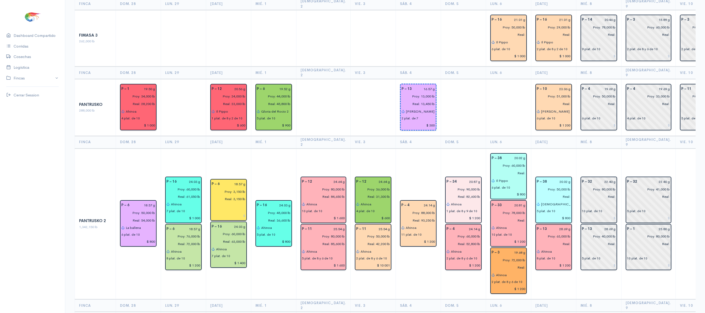
scroll to position [619, 0]
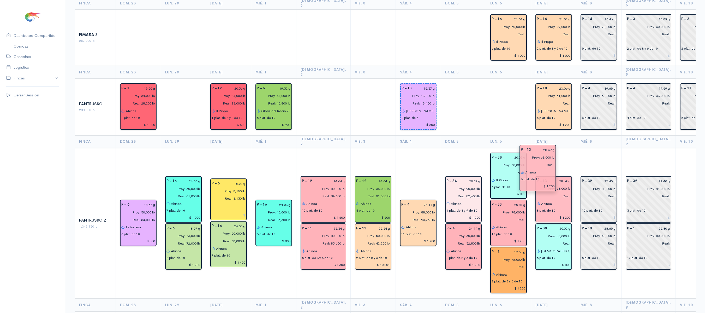
drag, startPoint x: 541, startPoint y: 206, endPoint x: 532, endPoint y: 153, distance: 53.6
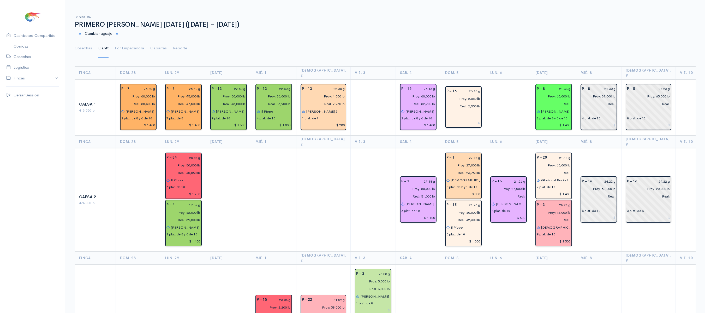
scroll to position [17, 0]
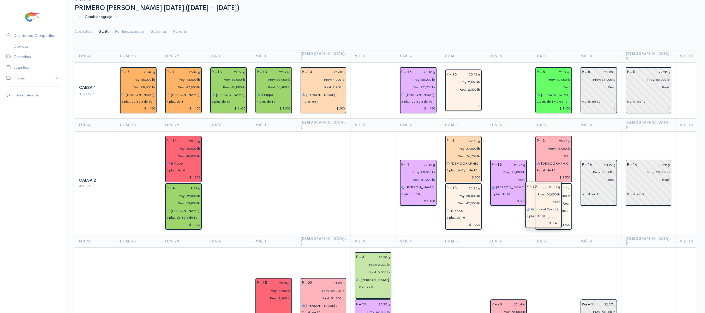
drag, startPoint x: 550, startPoint y: 148, endPoint x: 550, endPoint y: 208, distance: 60.0
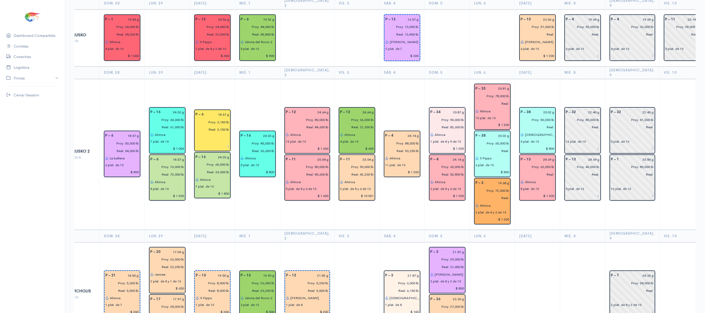
scroll to position [688, 0]
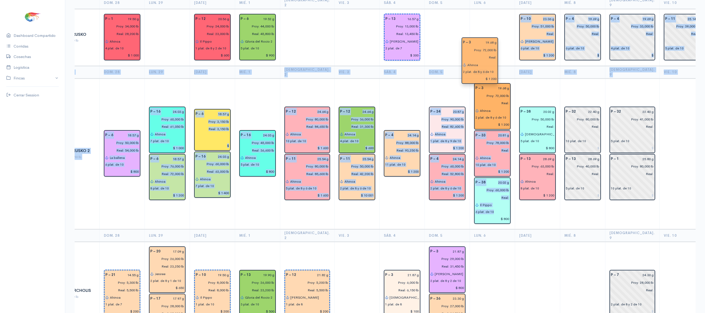
drag, startPoint x: 497, startPoint y: 147, endPoint x: 500, endPoint y: 13, distance: 133.7
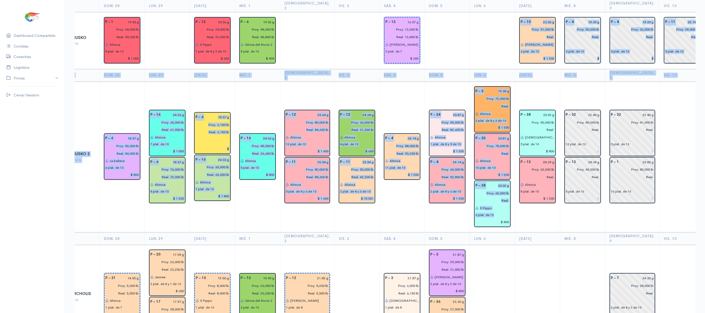
click at [493, 16] on td at bounding box center [492, 40] width 45 height 57
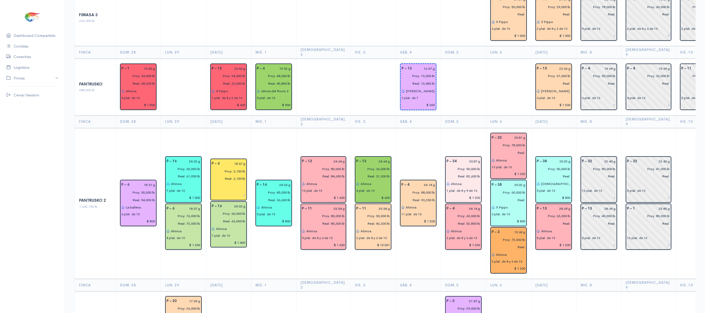
scroll to position [639, 0]
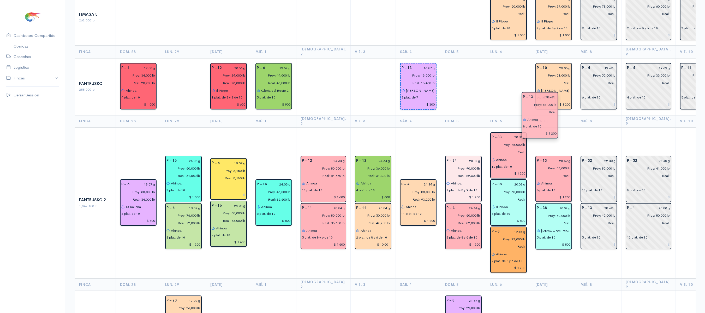
drag, startPoint x: 547, startPoint y: 191, endPoint x: 543, endPoint y: 112, distance: 78.4
click at [559, 127] on td "P – 13 28.69 g Proy: 63,000 lb Real: [PERSON_NAME] 8 plat. de 10 $ 1 200 P – 38…" at bounding box center [553, 202] width 45 height 151
